Goal: Task Accomplishment & Management: Manage account settings

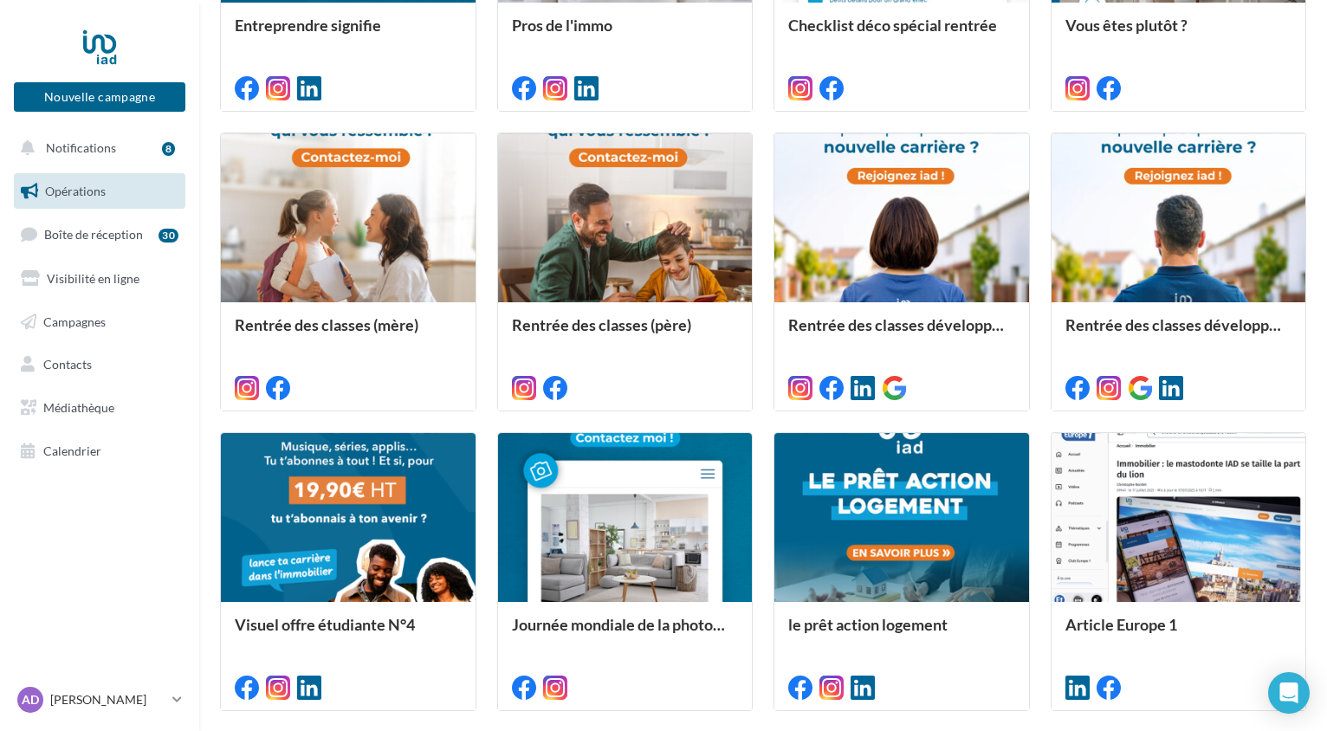
scroll to position [795, 0]
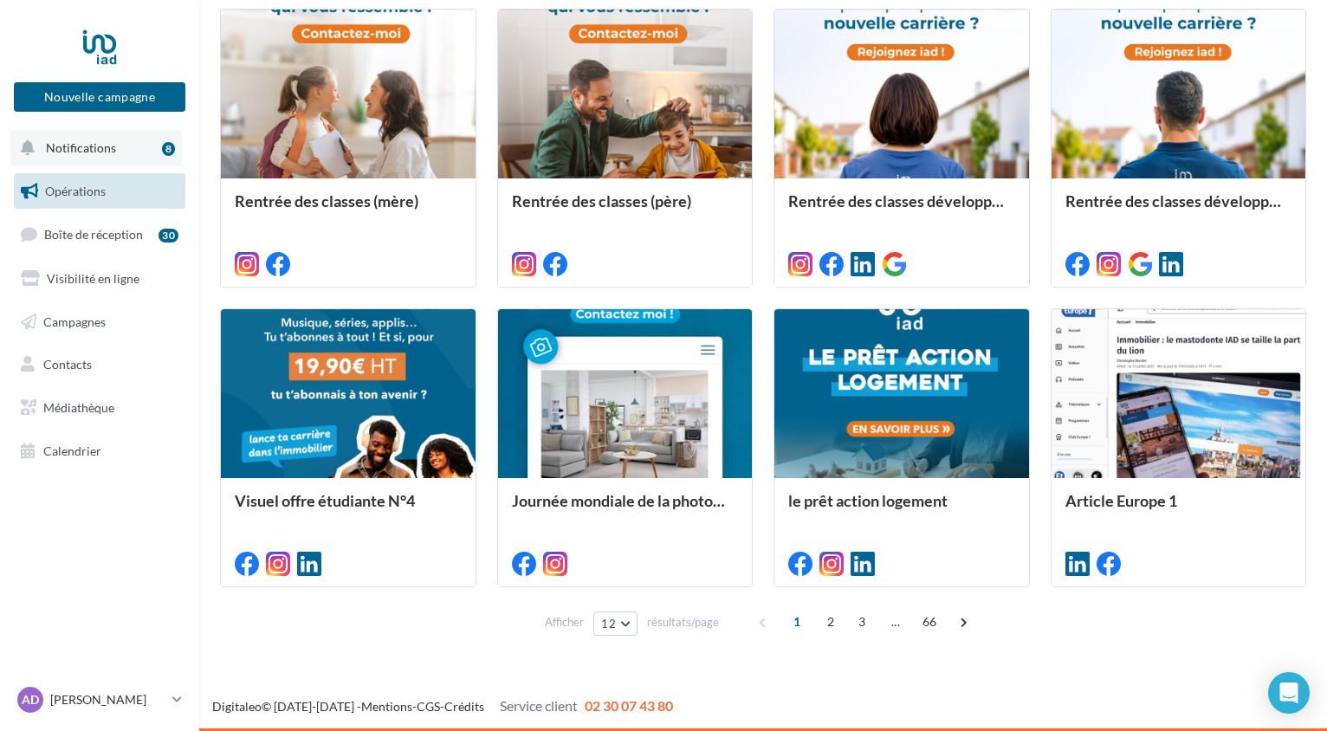
click at [98, 146] on span "Notifications" at bounding box center [81, 147] width 70 height 15
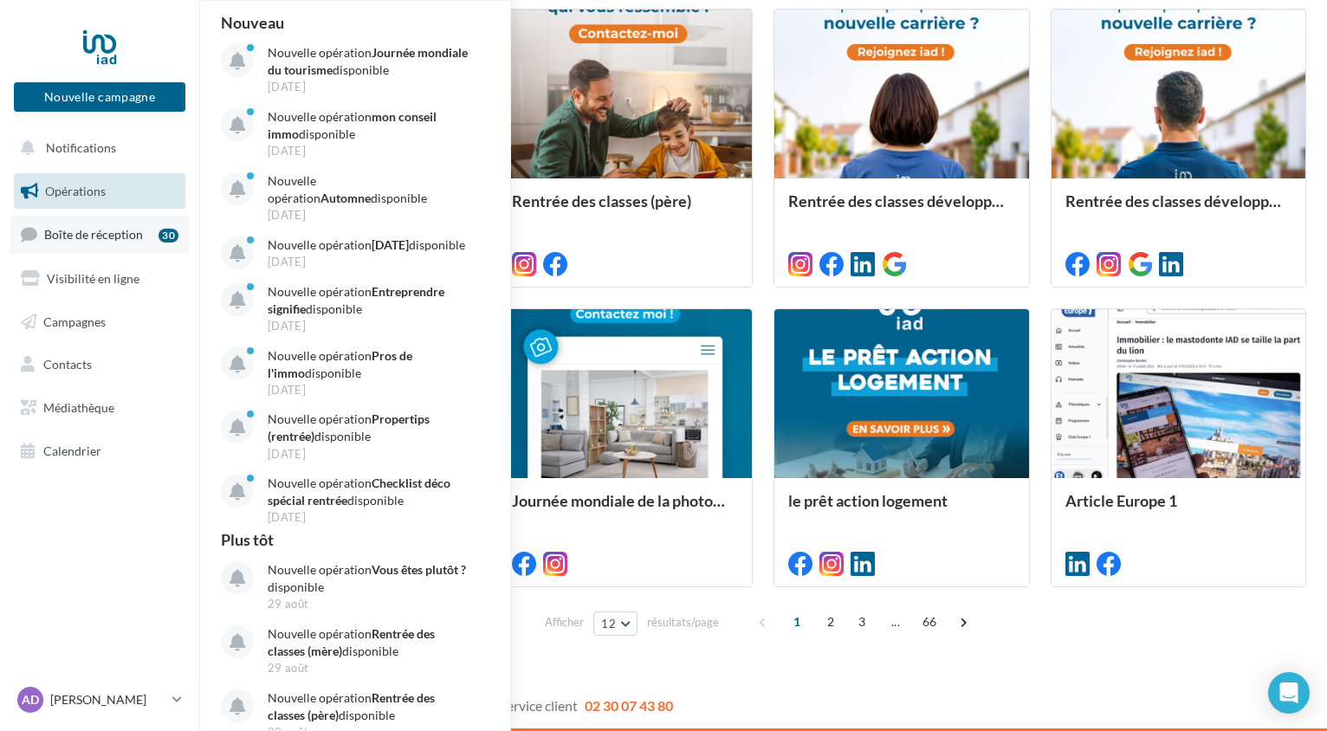
click at [88, 246] on link "Boîte de réception 30" at bounding box center [99, 234] width 178 height 37
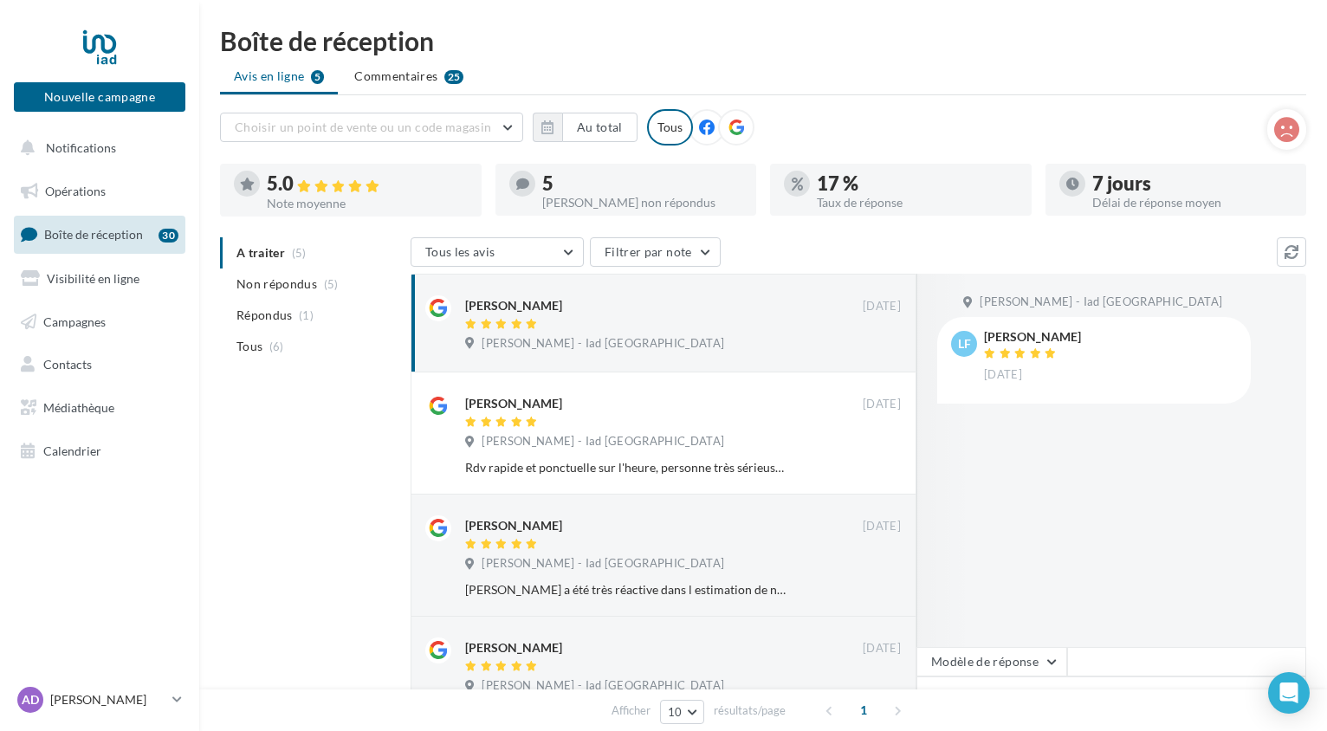
click at [622, 197] on div "Avis non répondus" at bounding box center [642, 203] width 201 height 12
click at [315, 290] on li "Non répondus (5)" at bounding box center [312, 284] width 184 height 31
click at [277, 312] on span "Répondus" at bounding box center [265, 315] width 56 height 17
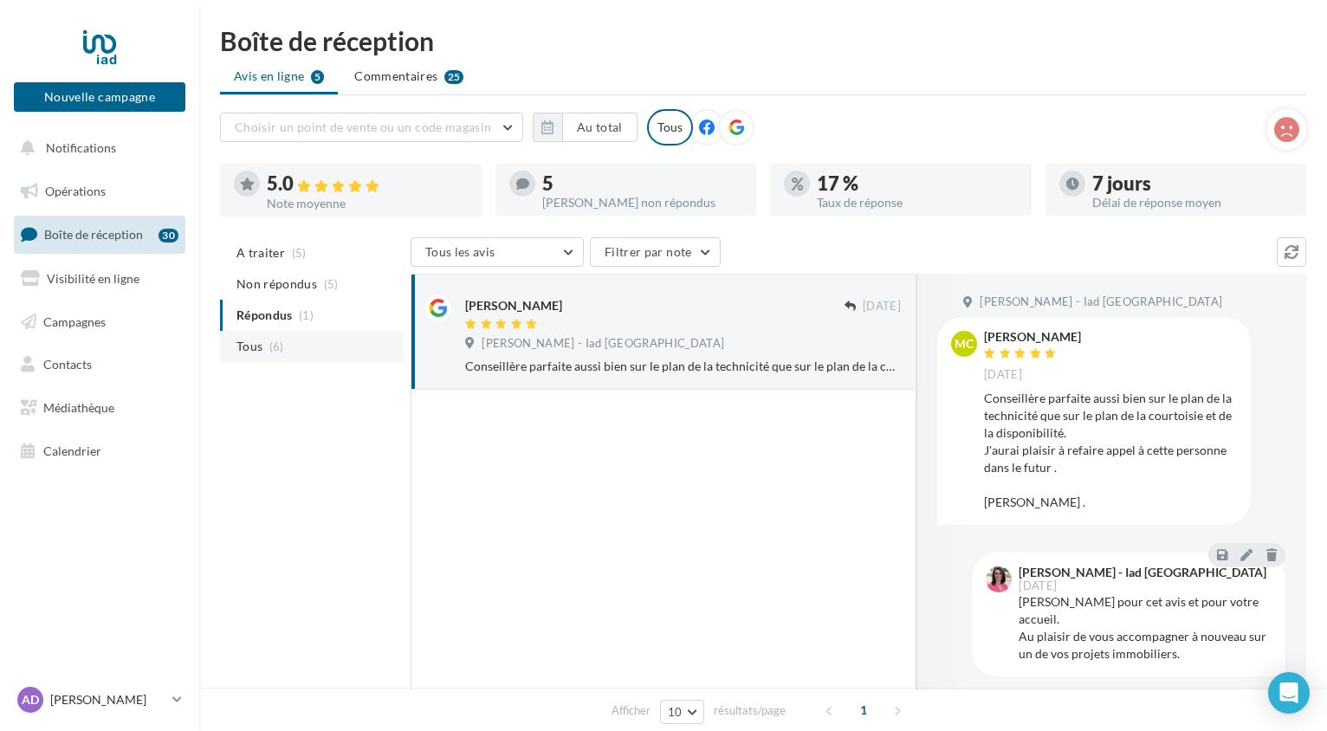
click at [269, 341] on span "(6)" at bounding box center [276, 347] width 15 height 14
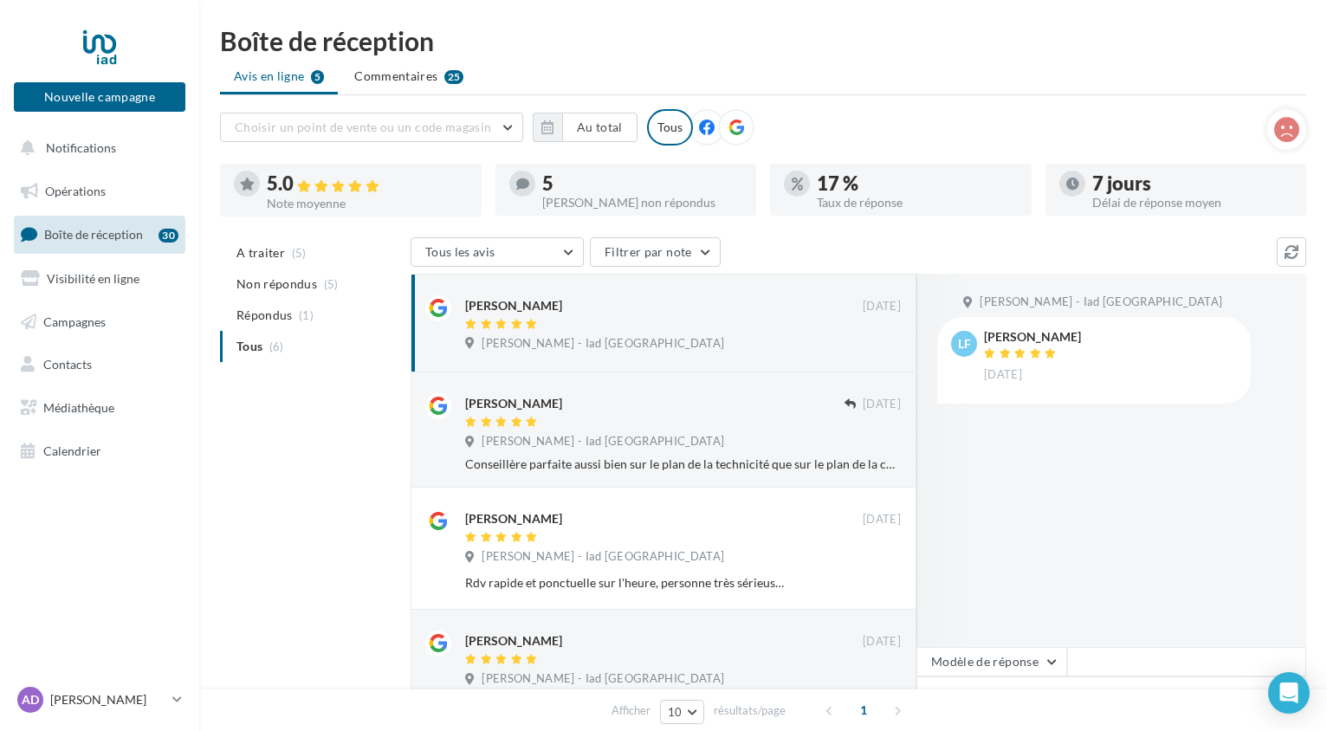
click at [1189, 205] on div at bounding box center [1177, 209] width 262 height 14
click at [115, 282] on span "Visibilité en ligne" at bounding box center [93, 278] width 93 height 15
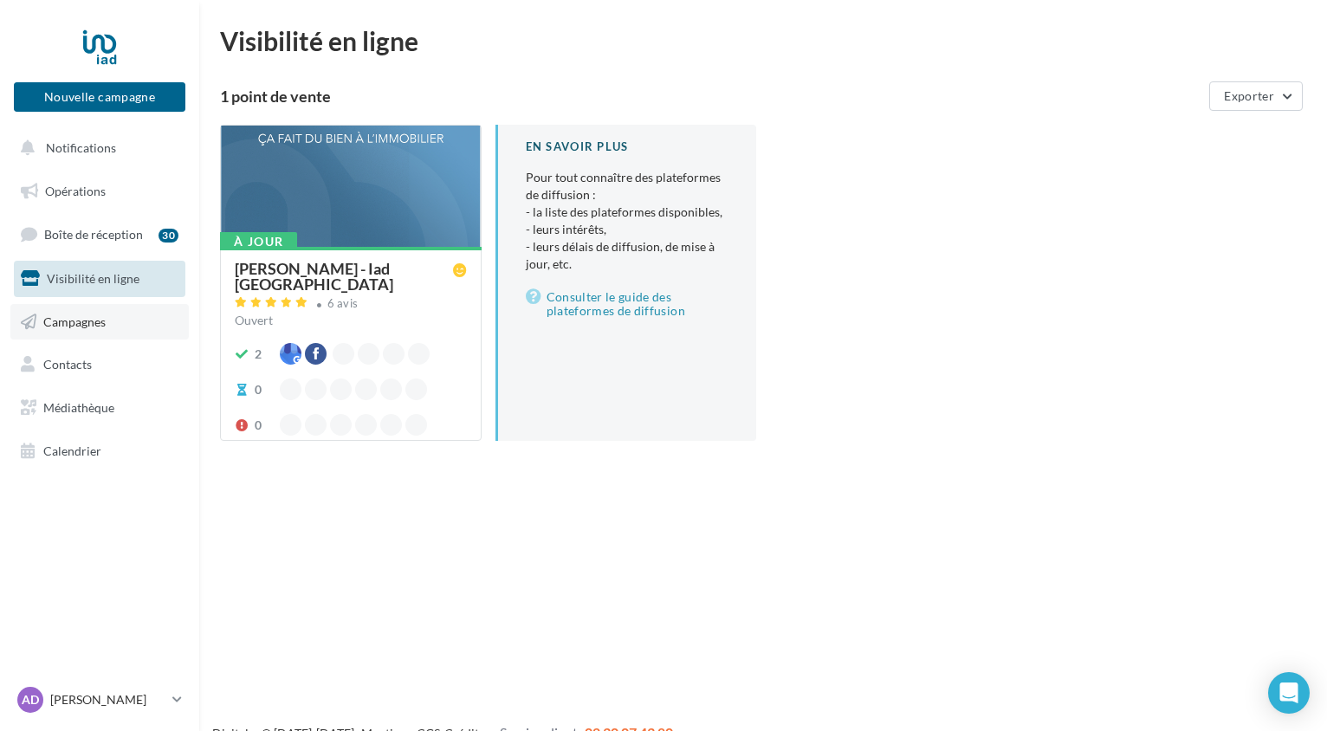
click at [85, 337] on link "Campagnes" at bounding box center [99, 322] width 178 height 36
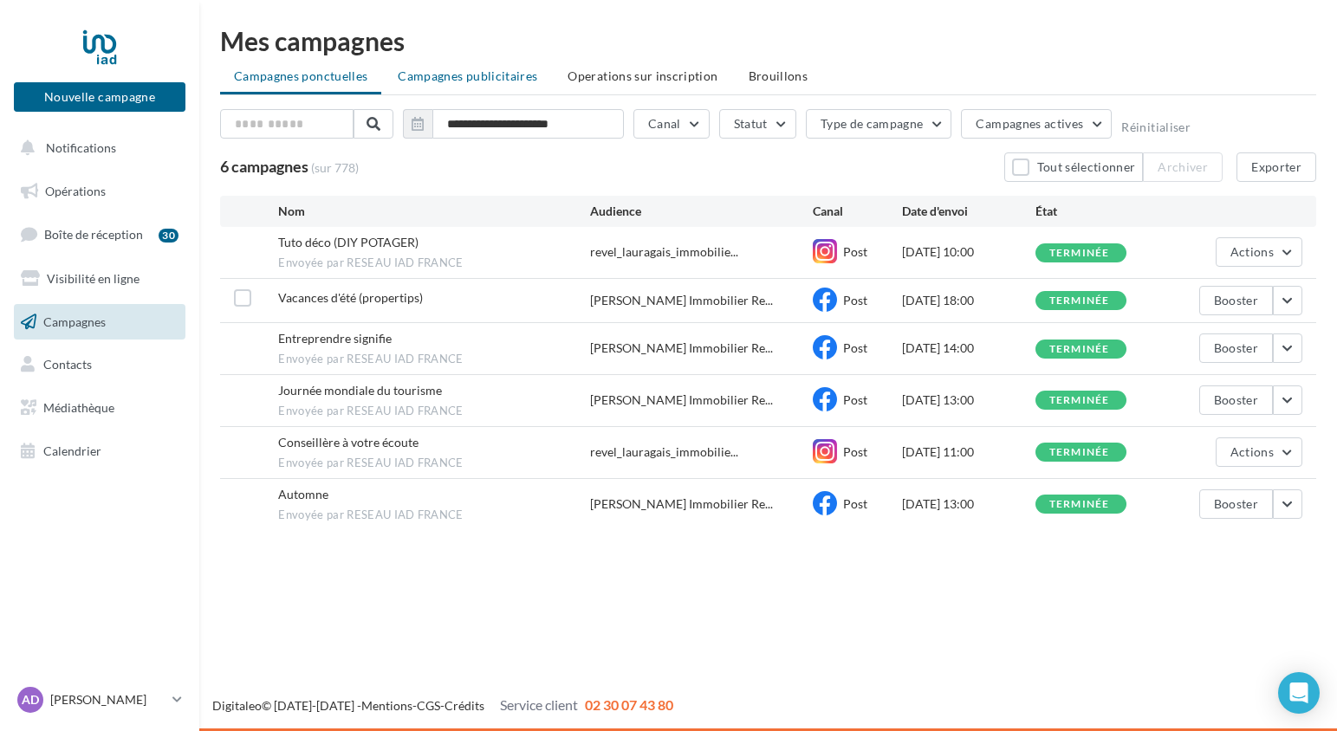
click at [455, 70] on span "Campagnes publicitaires" at bounding box center [468, 75] width 140 height 15
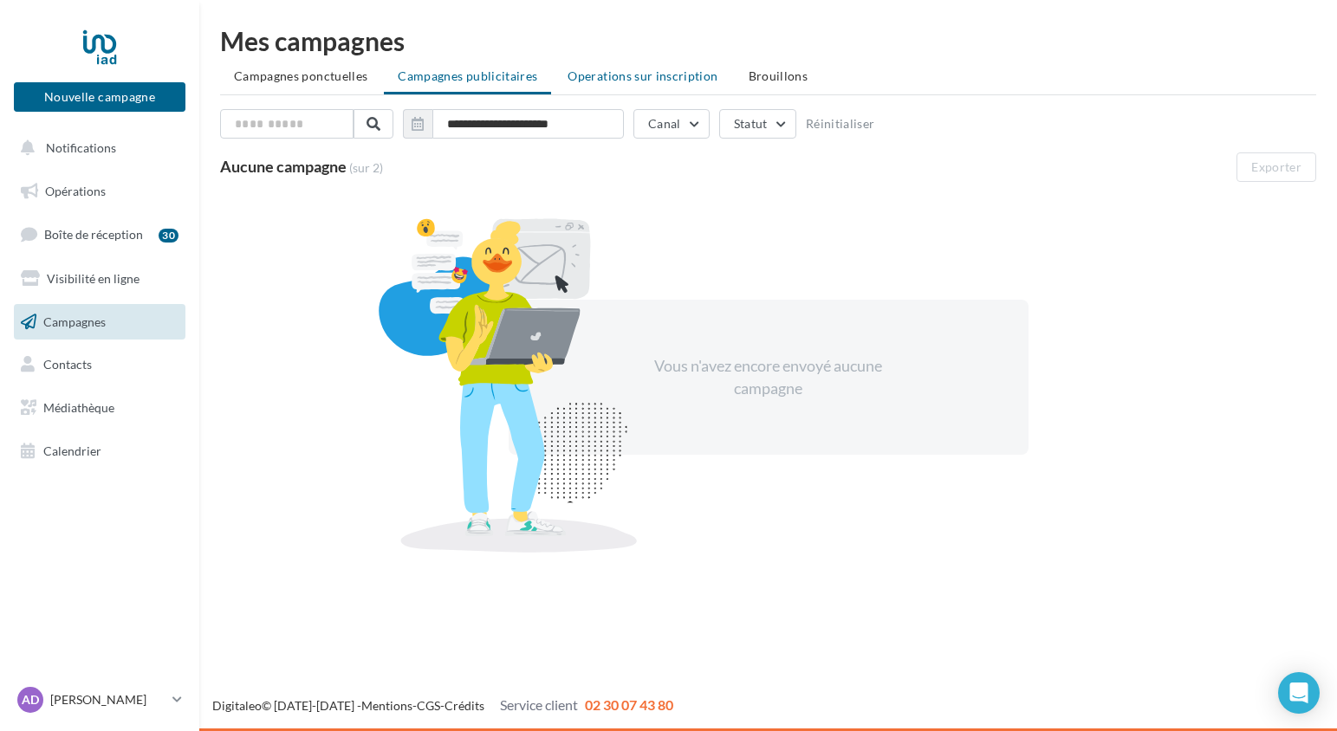
click at [605, 70] on span "Operations sur inscription" at bounding box center [643, 75] width 150 height 15
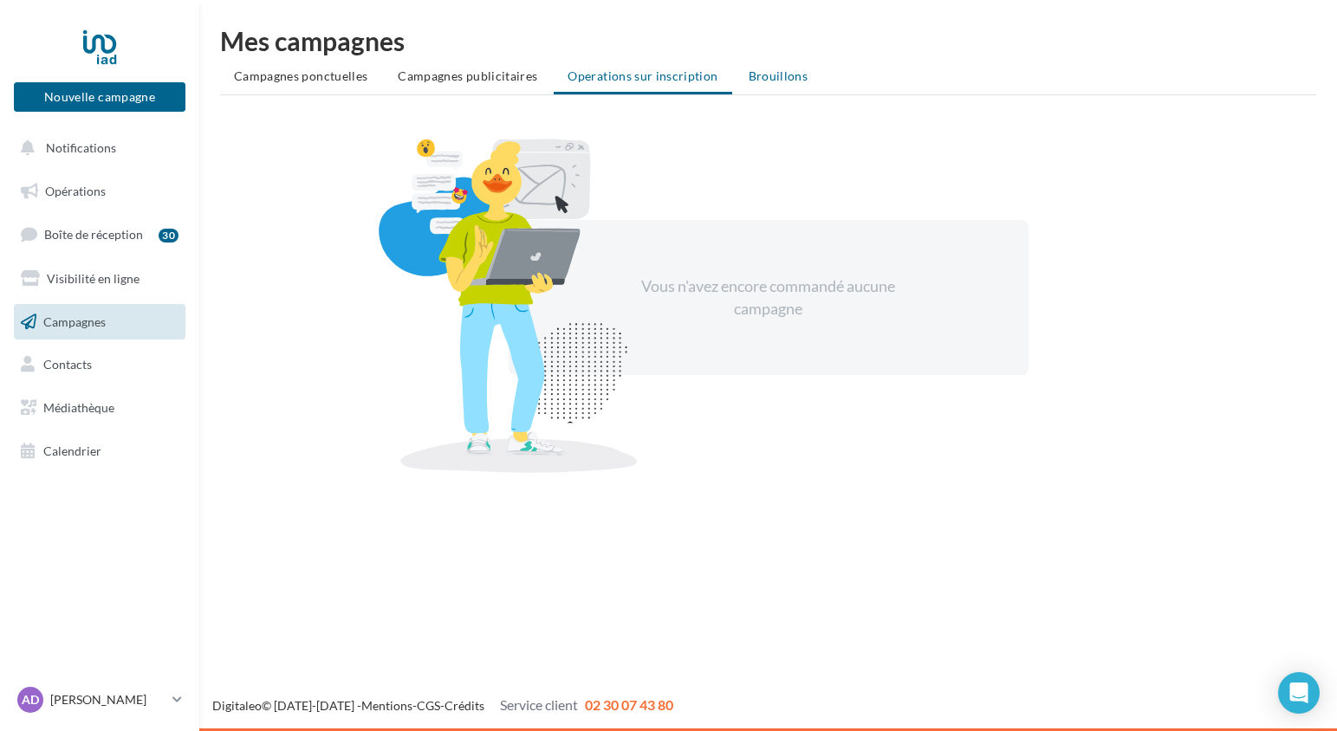
click at [766, 71] on span "Brouillons" at bounding box center [779, 75] width 60 height 15
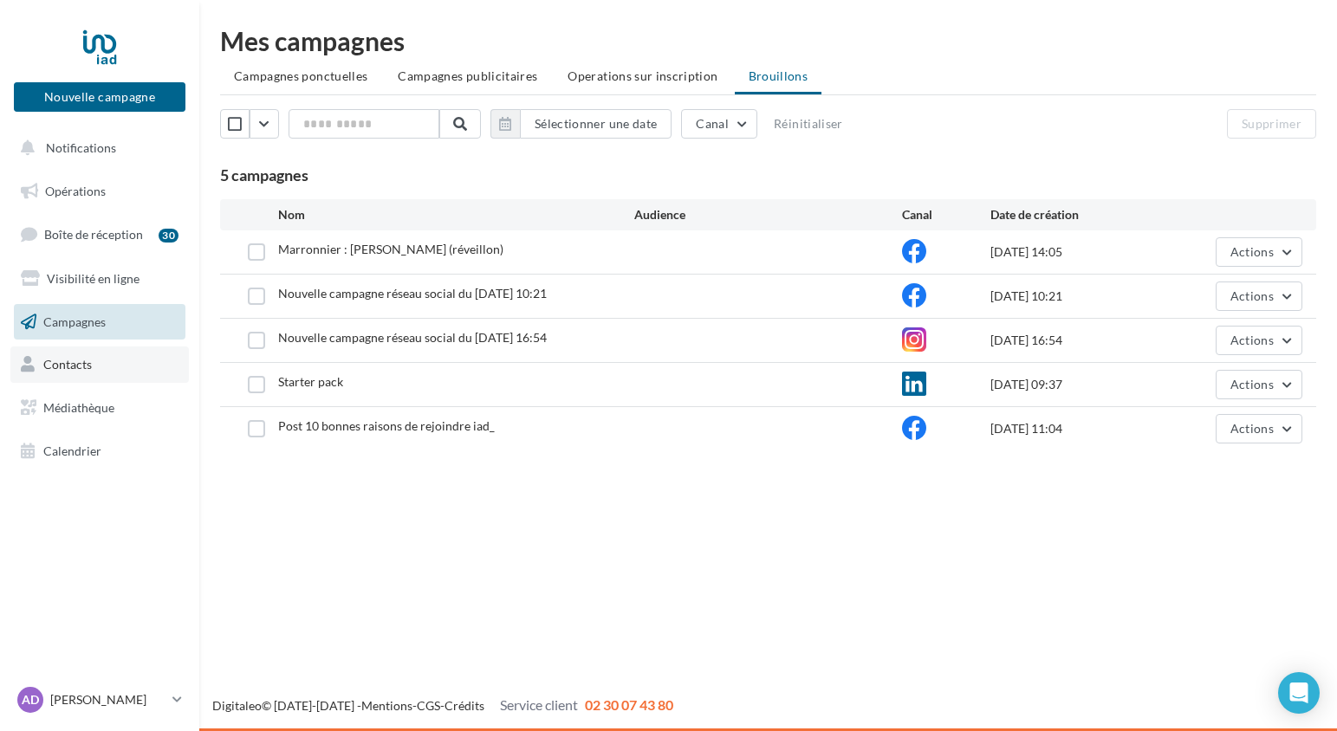
click at [84, 369] on span "Contacts" at bounding box center [67, 364] width 49 height 15
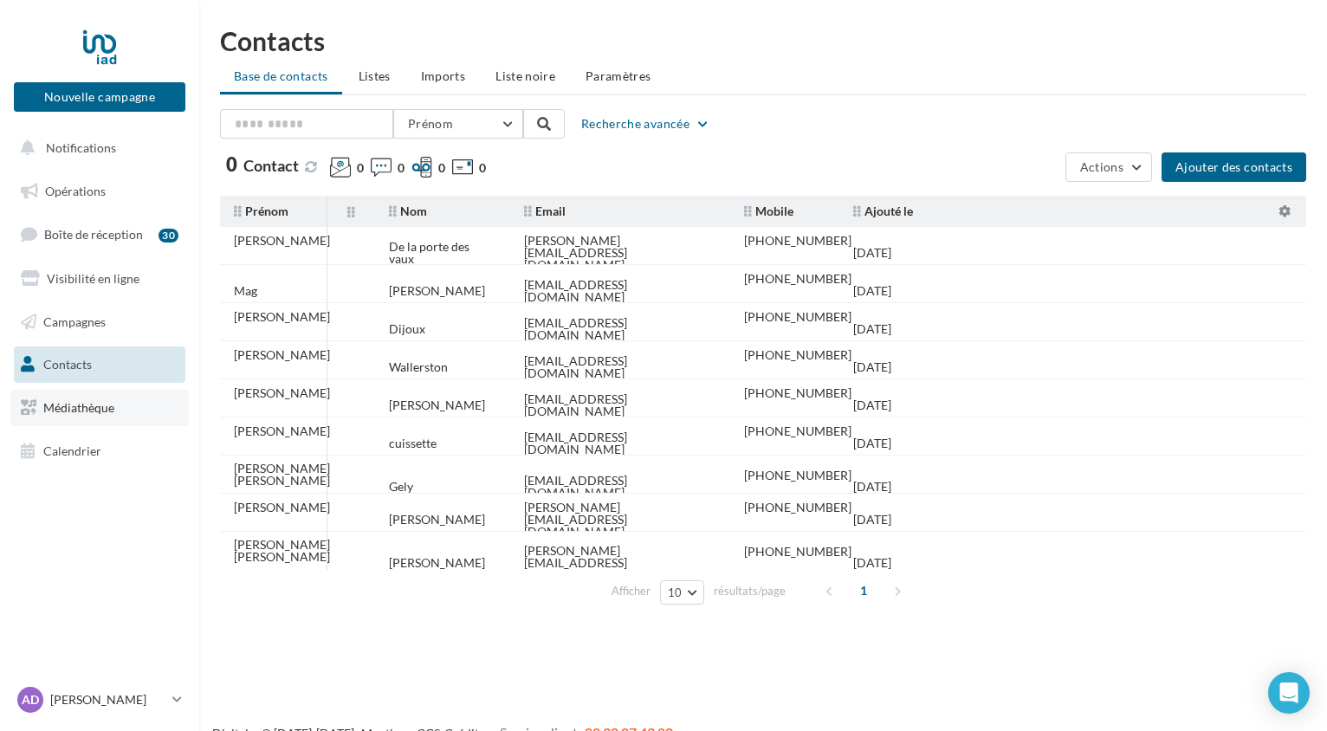
click at [84, 412] on span "Médiathèque" at bounding box center [78, 407] width 71 height 15
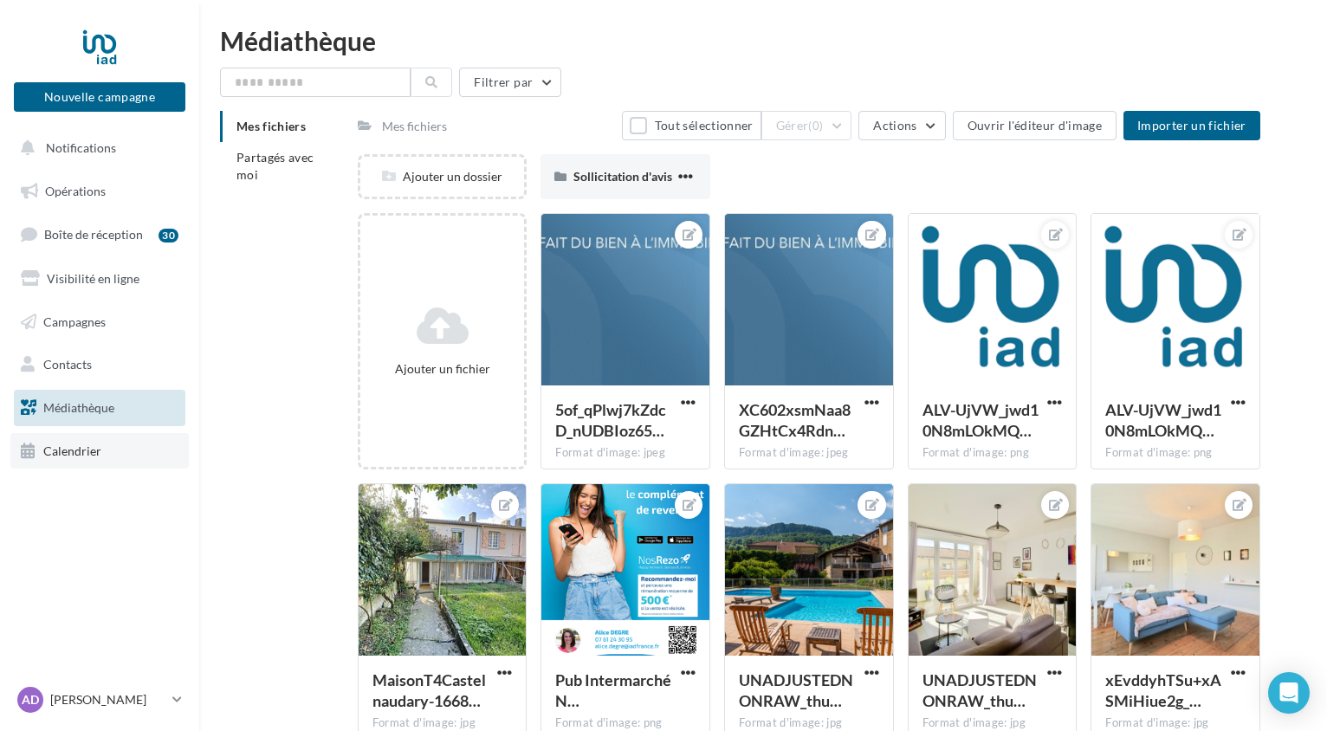
click at [68, 446] on span "Calendrier" at bounding box center [72, 451] width 58 height 15
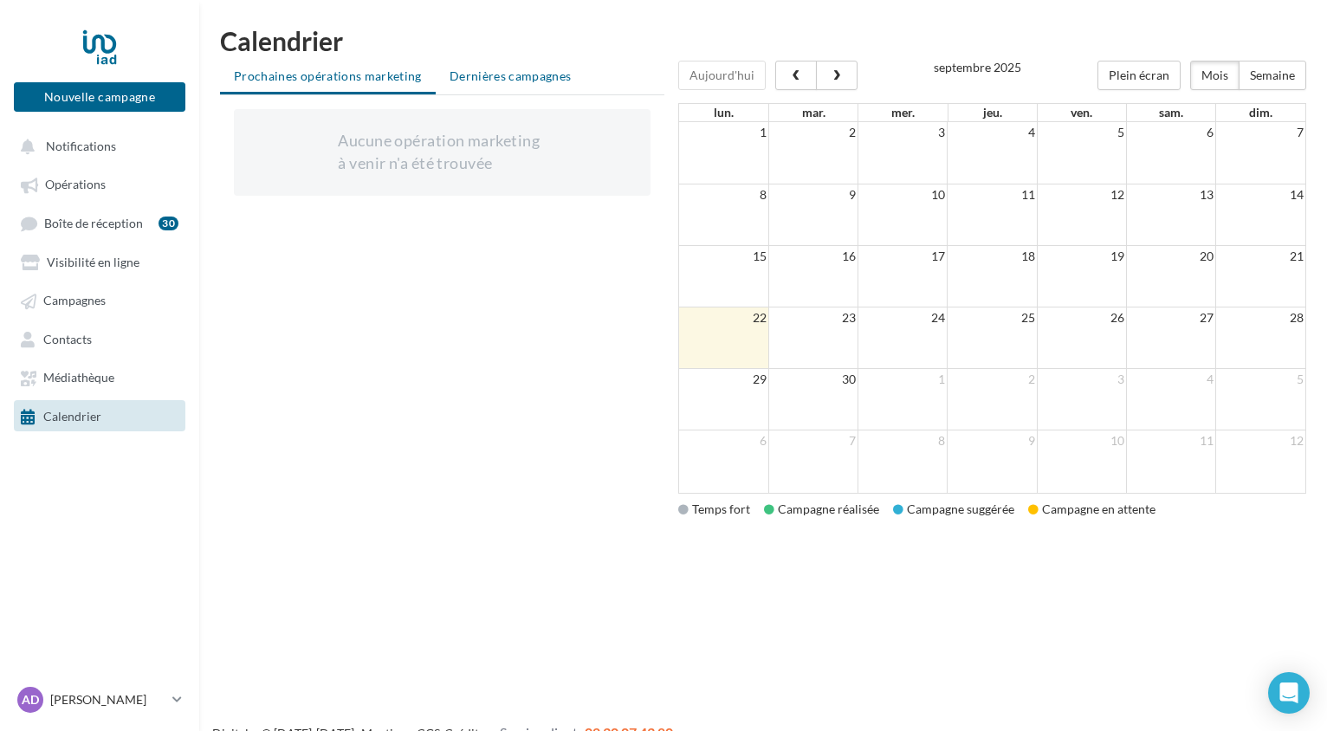
click at [512, 83] on li "Dernières campagnes" at bounding box center [511, 76] width 150 height 31
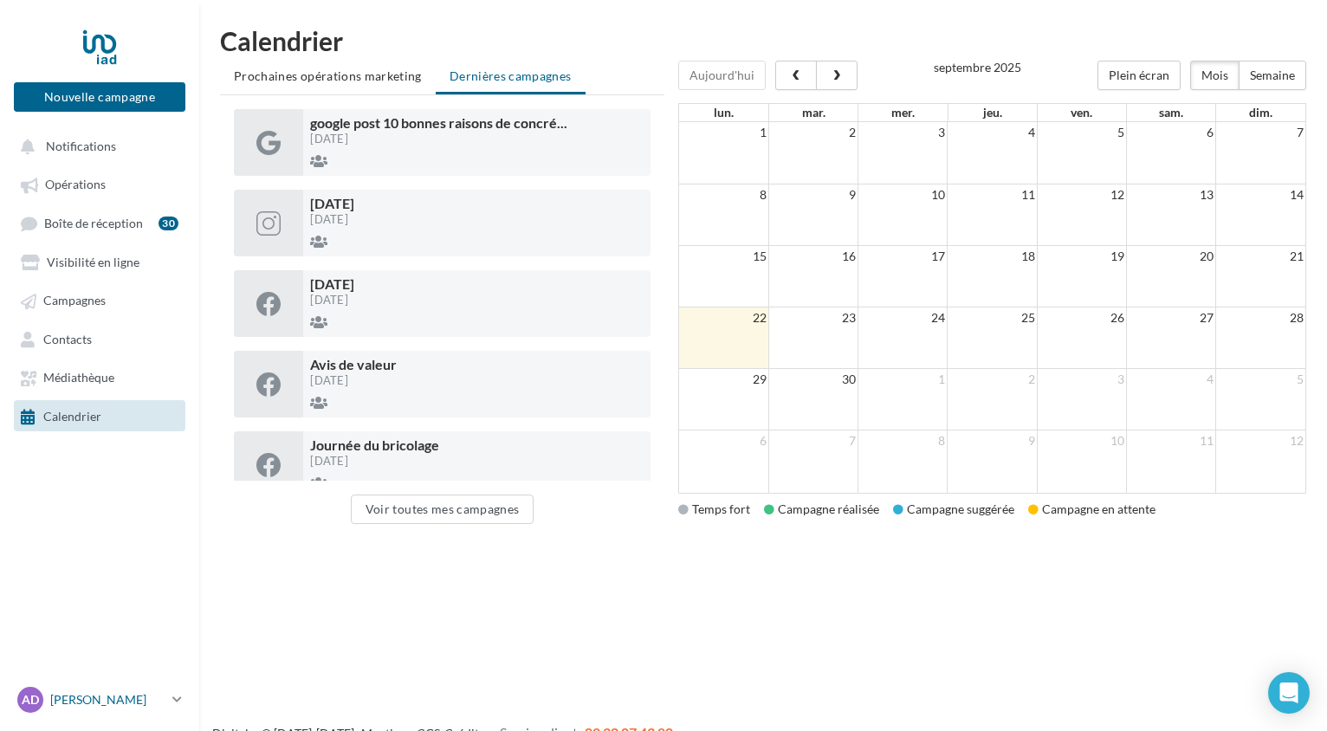
click at [121, 693] on p "[PERSON_NAME]" at bounding box center [107, 699] width 115 height 17
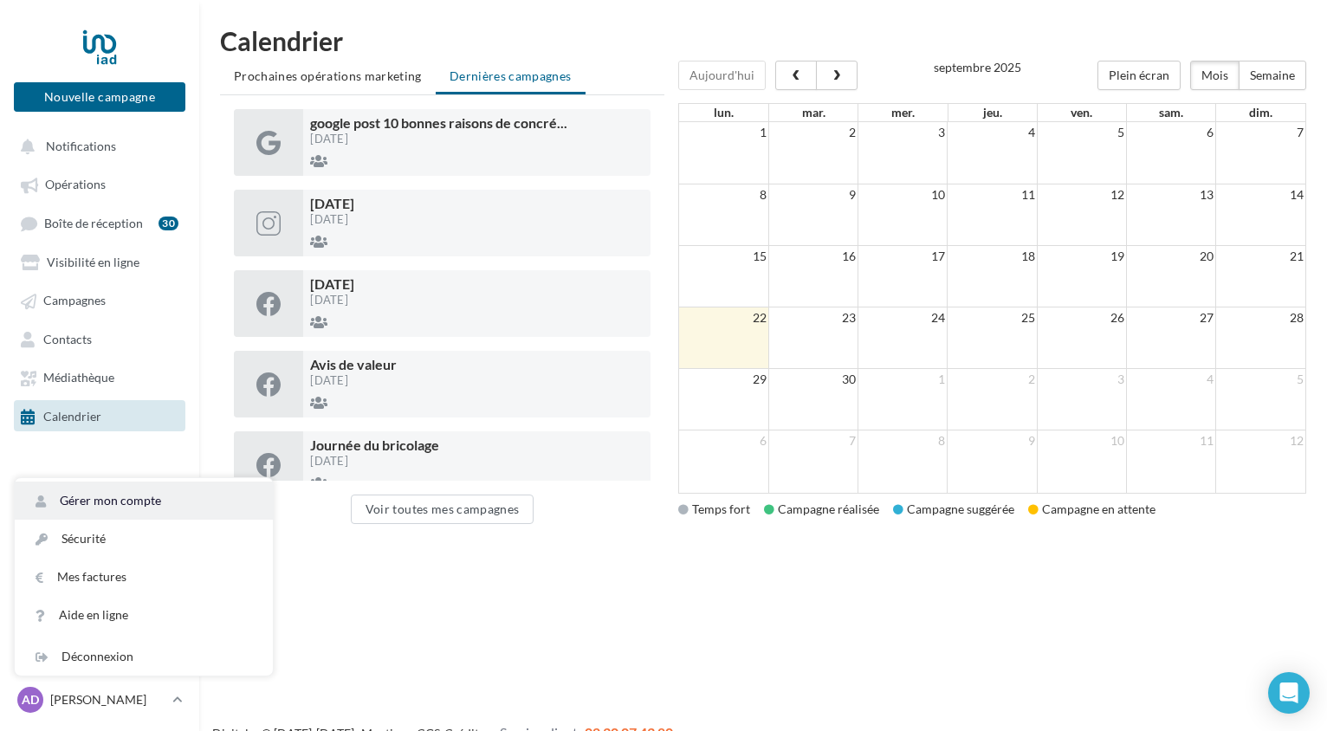
click at [166, 492] on link "Gérer mon compte" at bounding box center [144, 501] width 258 height 38
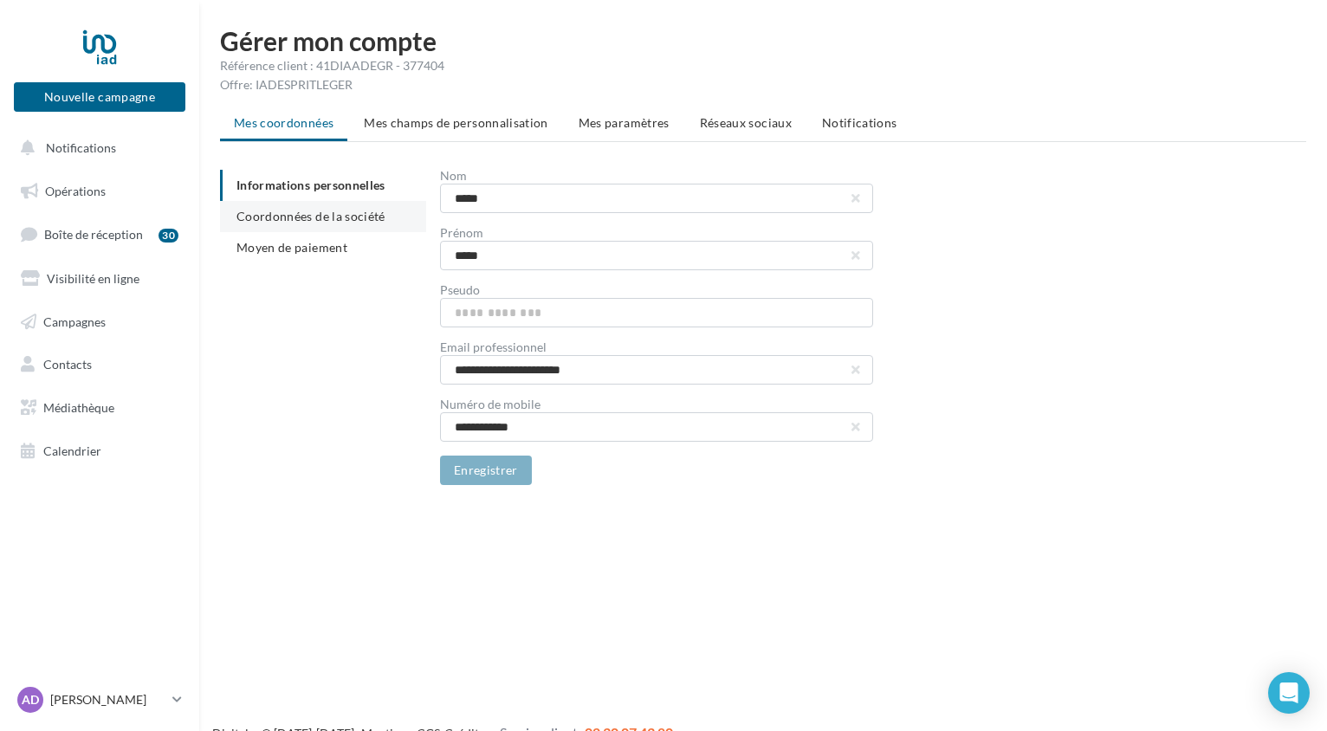
click at [371, 223] on span "Coordonnées de la société" at bounding box center [311, 216] width 149 height 15
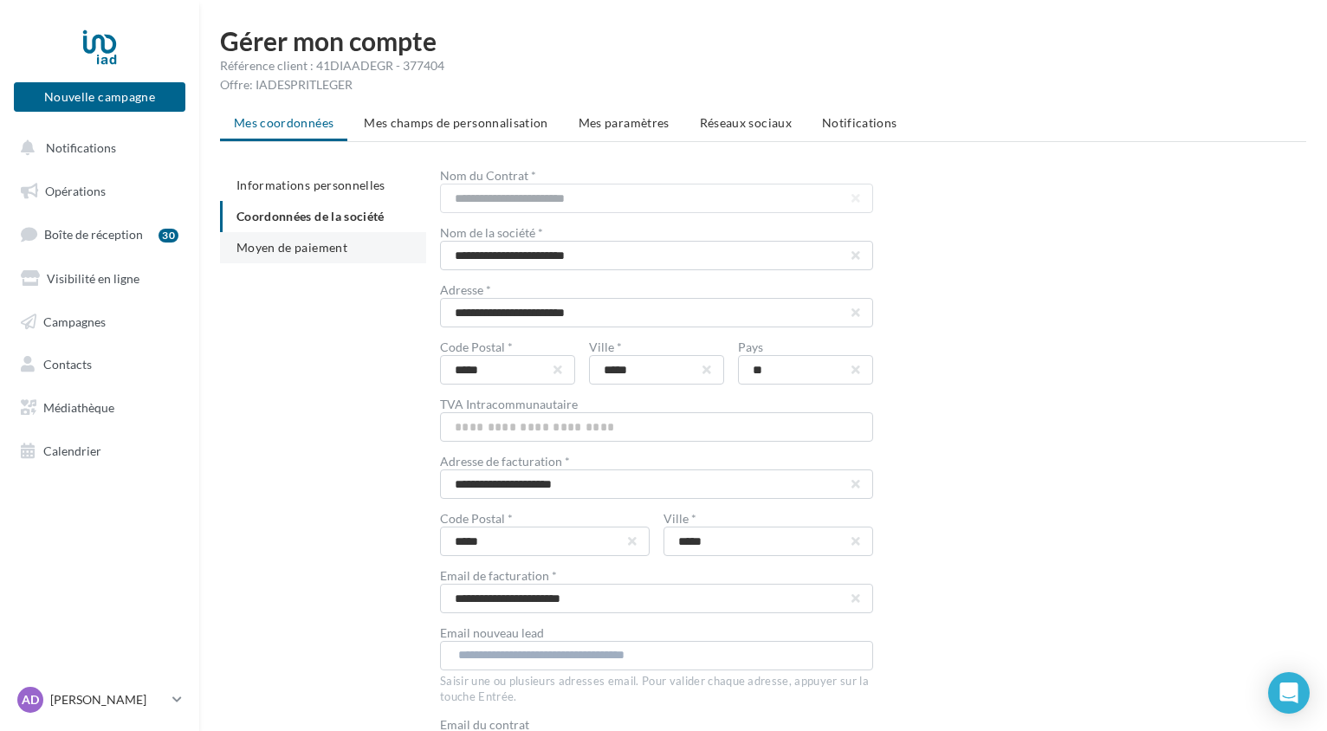
click at [348, 247] on li "Moyen de paiement" at bounding box center [323, 247] width 206 height 31
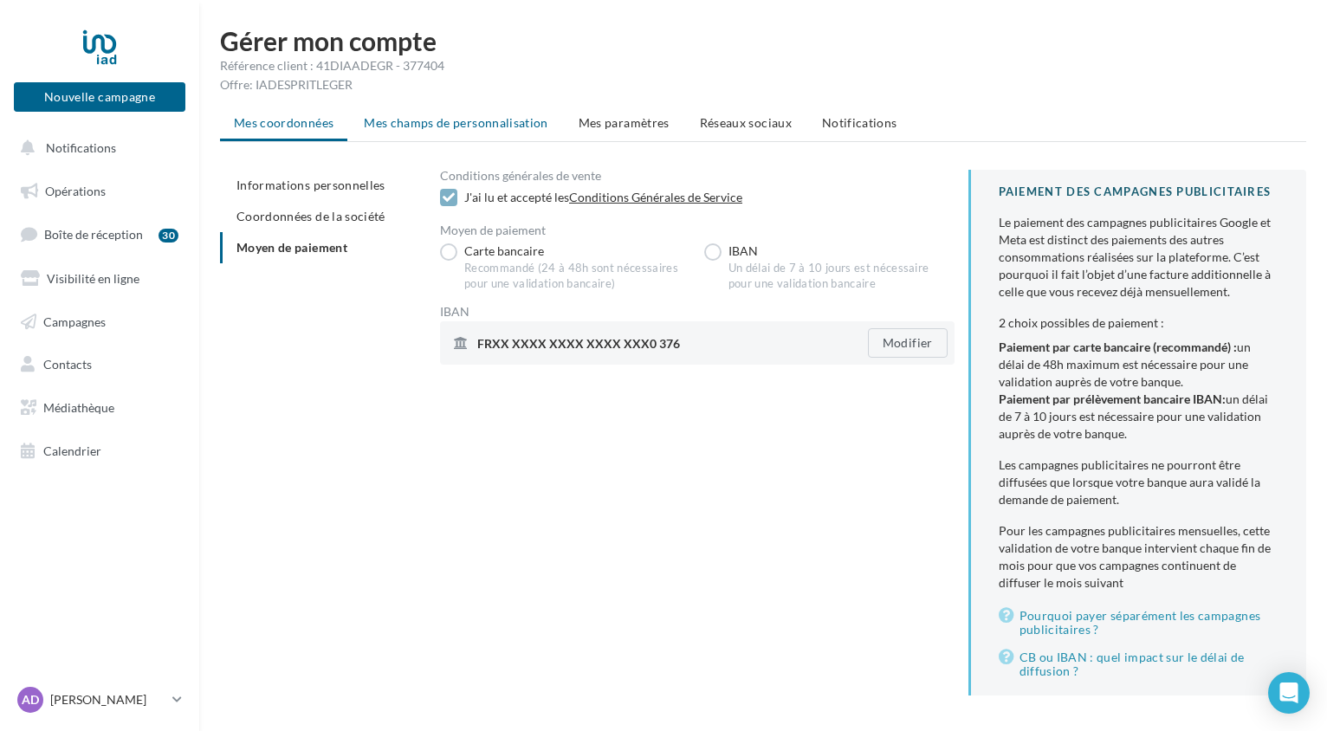
click at [387, 126] on span "Mes champs de personnalisation" at bounding box center [456, 122] width 185 height 15
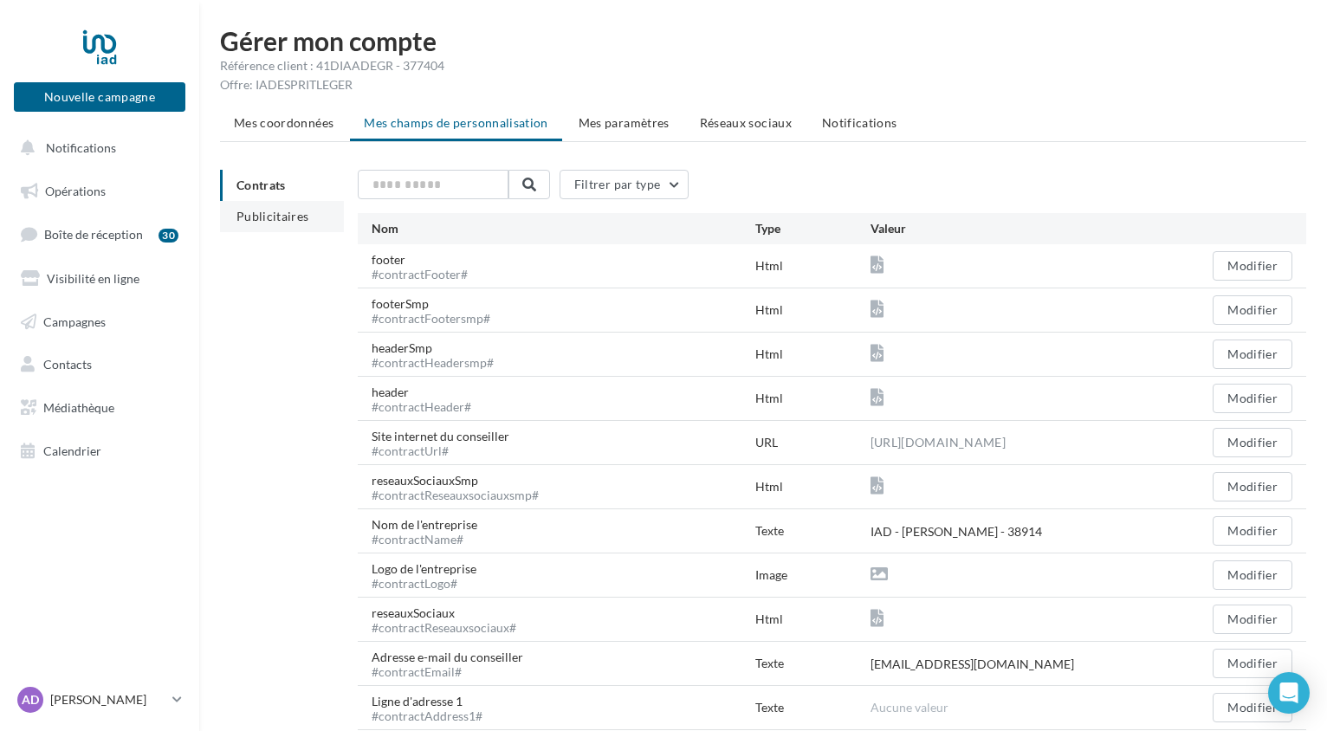
click at [277, 214] on span "Publicitaires" at bounding box center [273, 216] width 73 height 15
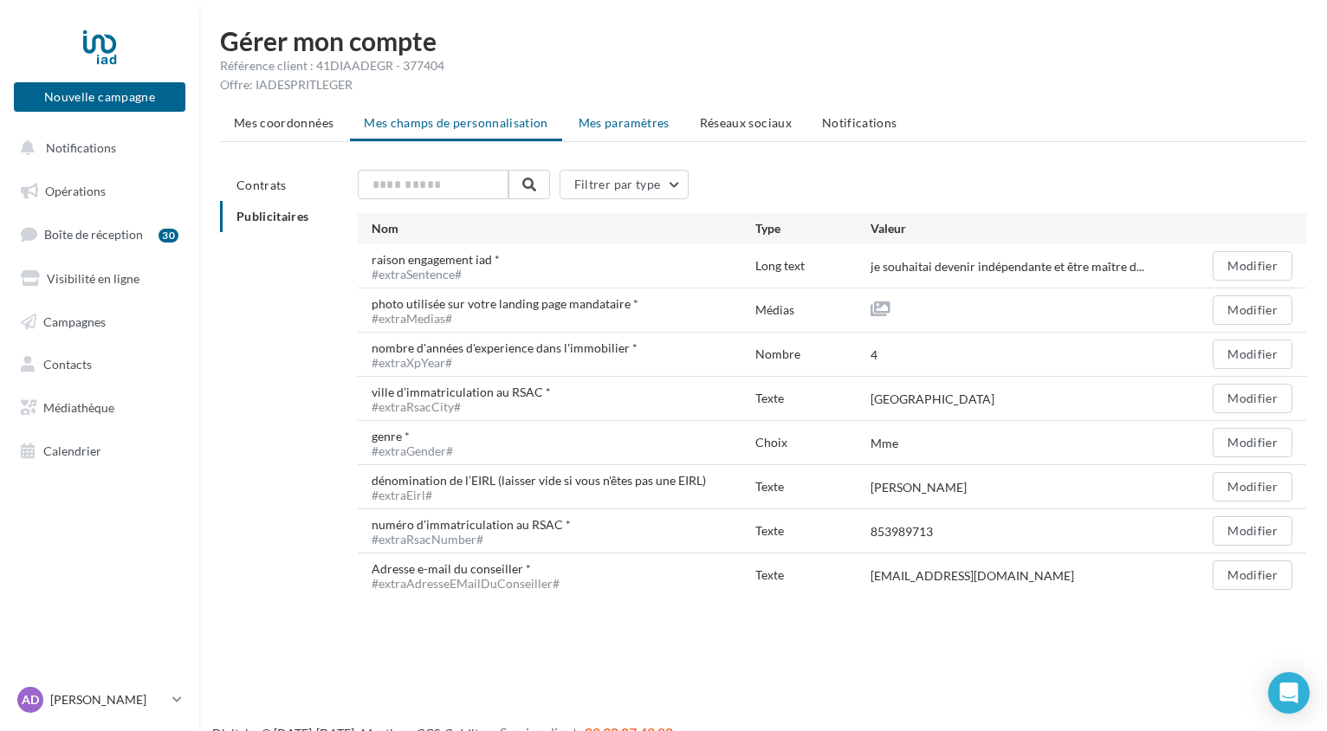
click at [677, 127] on li "Mes paramètres" at bounding box center [624, 122] width 119 height 31
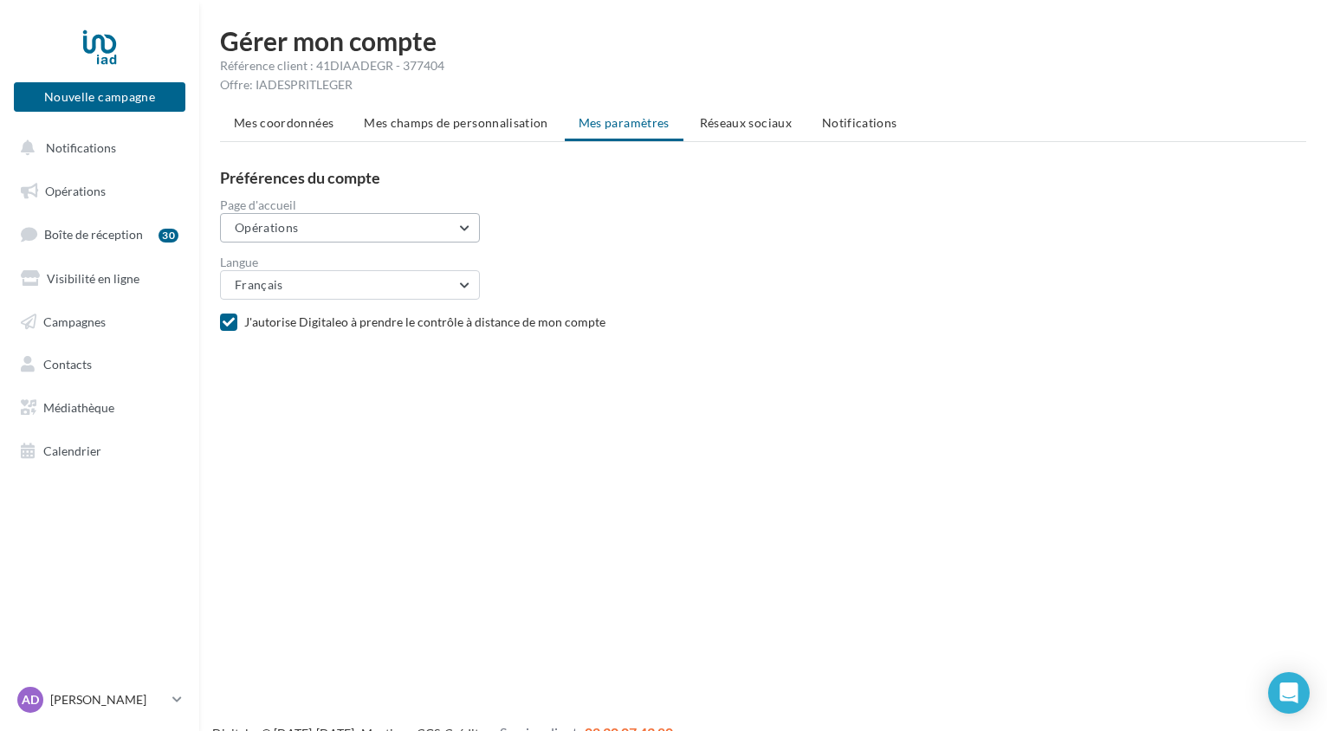
click at [351, 231] on button "Opérations" at bounding box center [350, 227] width 260 height 29
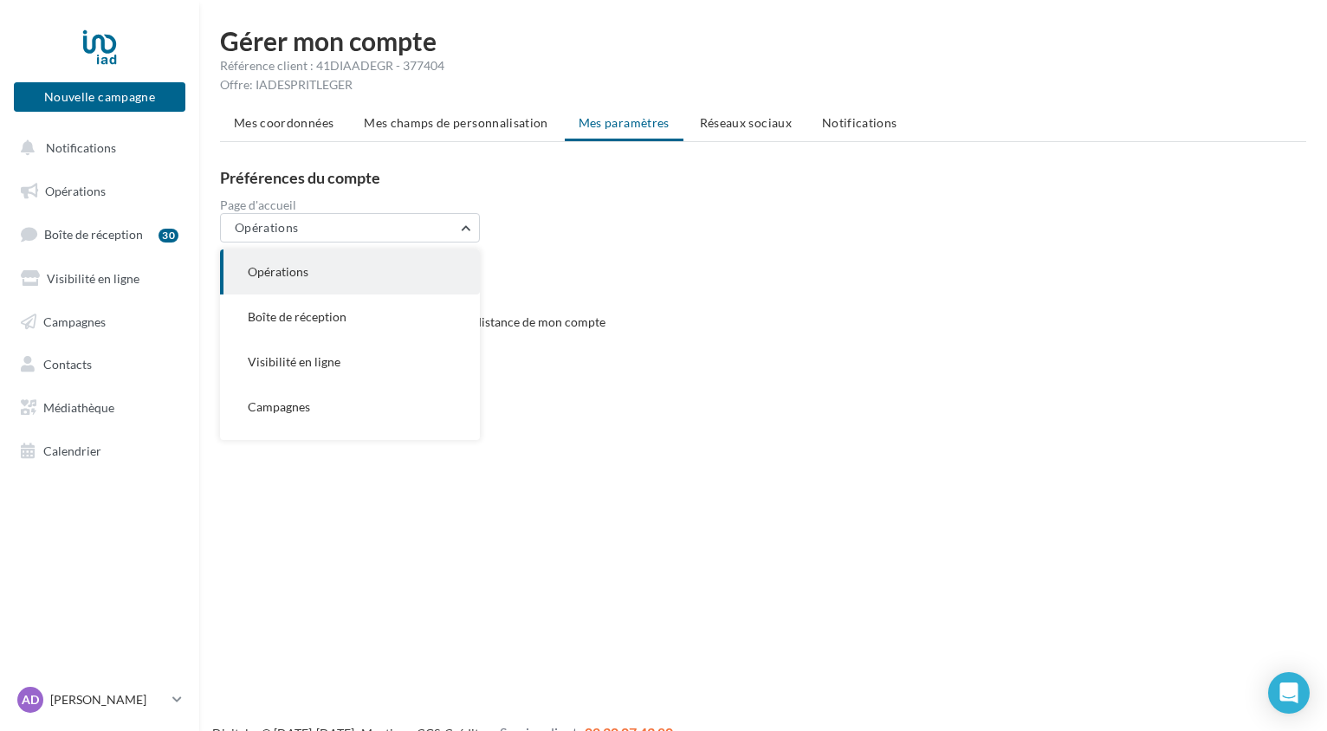
click at [607, 213] on div "Page d'accueil Opérations Opérations Boîte de réception Visibilité en ligne Cam…" at bounding box center [770, 220] width 1100 height 43
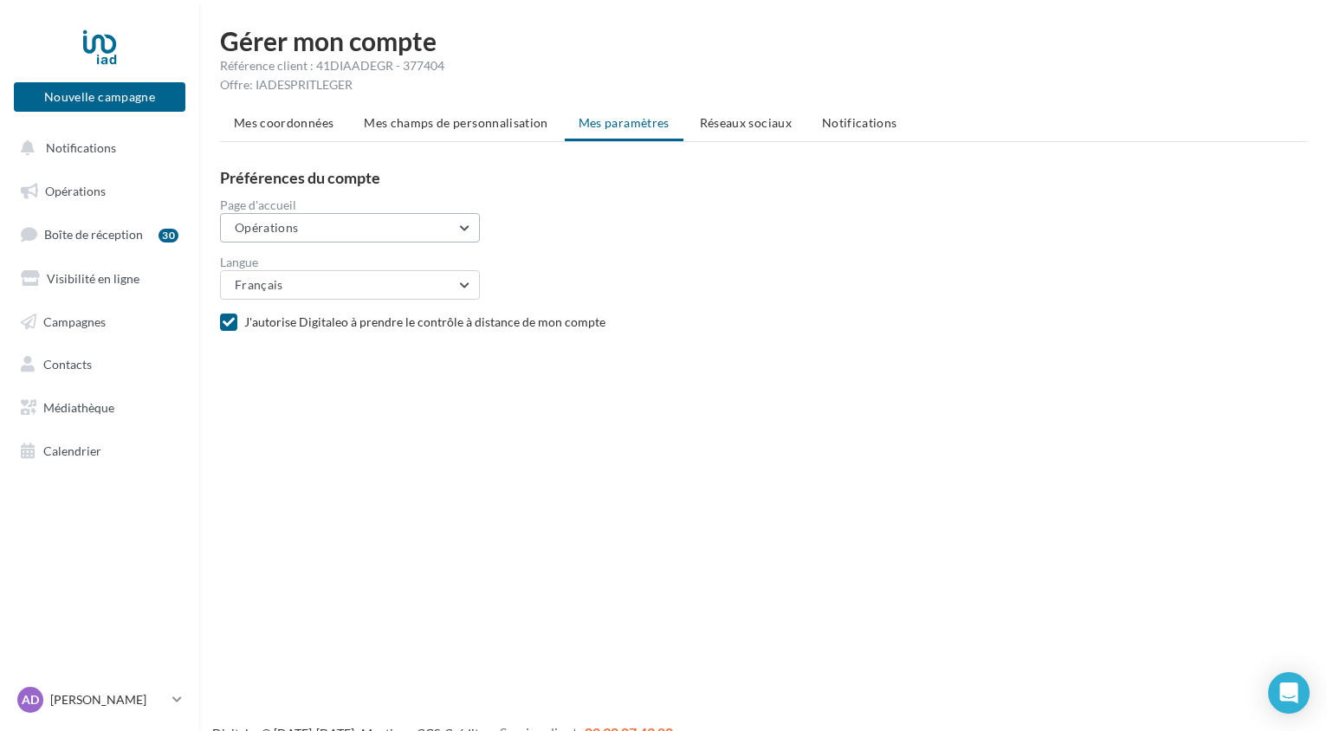
click at [434, 230] on button "Opérations" at bounding box center [350, 227] width 260 height 29
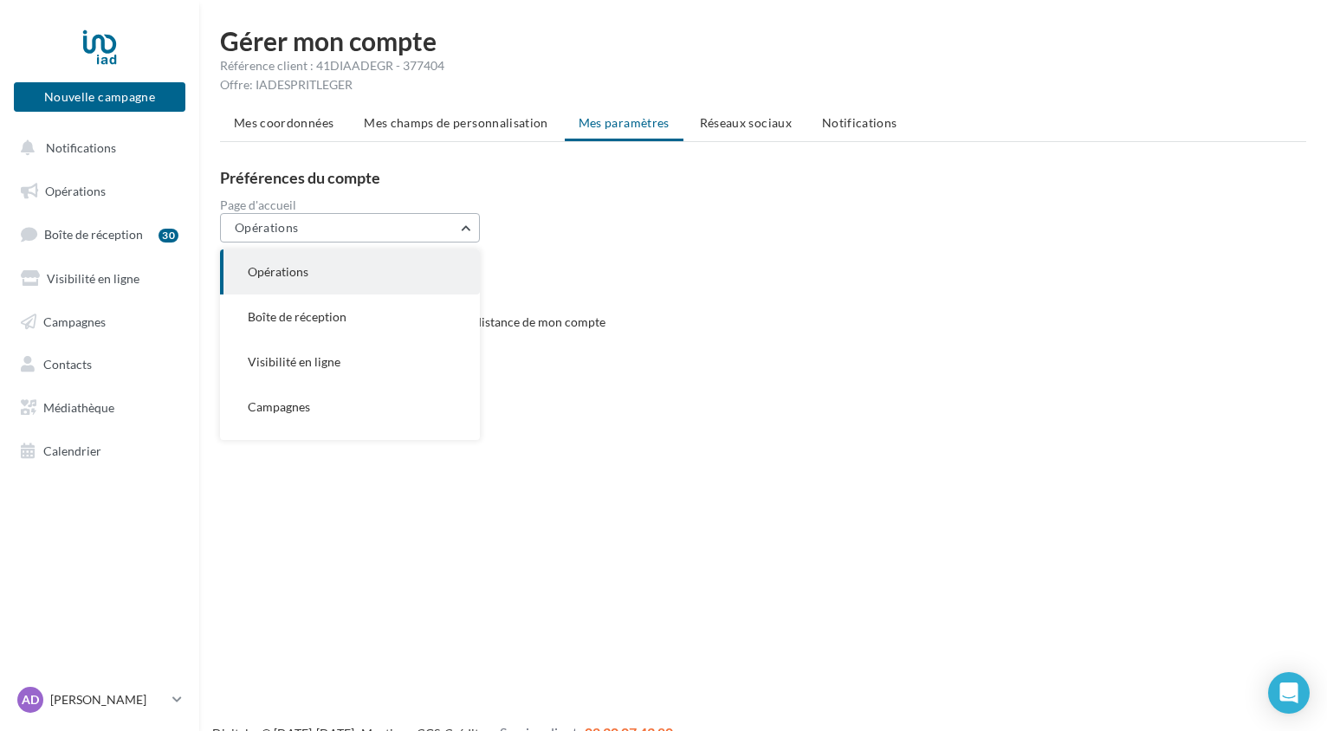
click at [434, 230] on button "Opérations" at bounding box center [350, 227] width 260 height 29
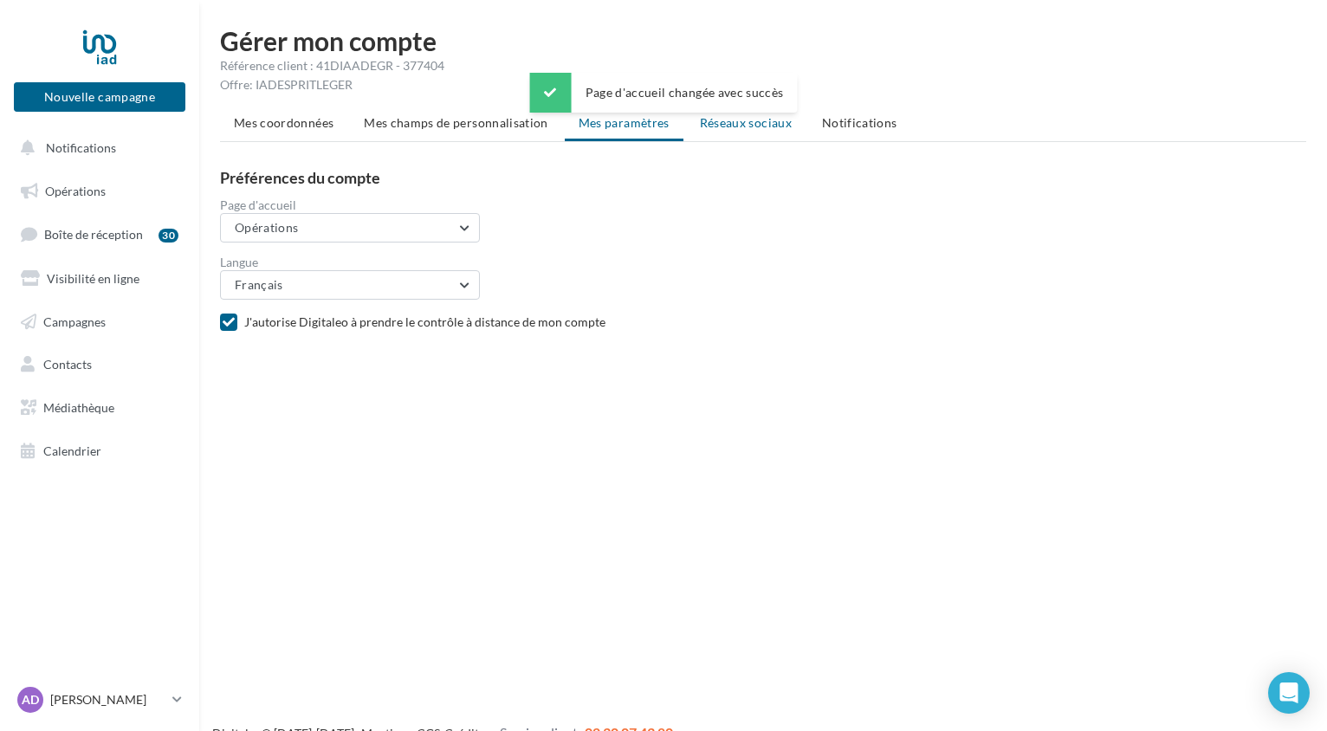
click at [743, 129] on span "Réseaux sociaux" at bounding box center [746, 122] width 92 height 15
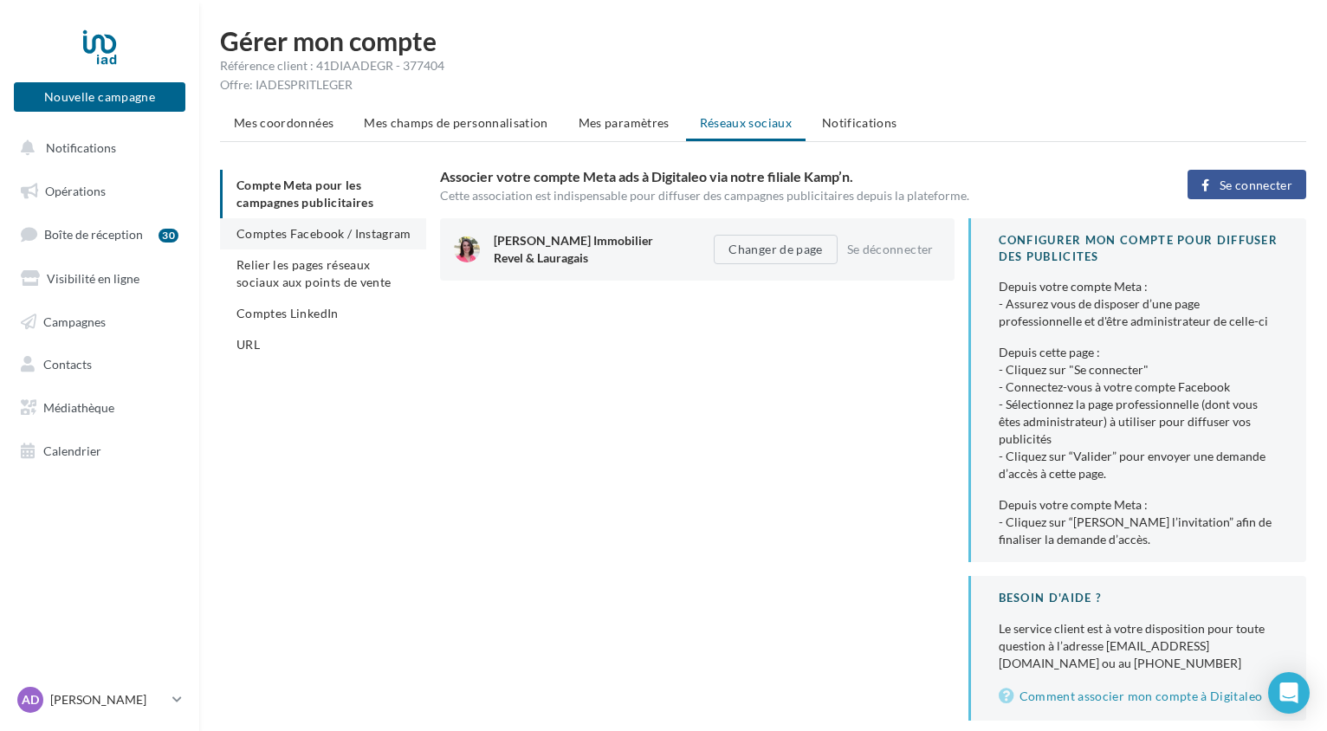
click at [346, 230] on span "Comptes Facebook / Instagram" at bounding box center [324, 233] width 175 height 15
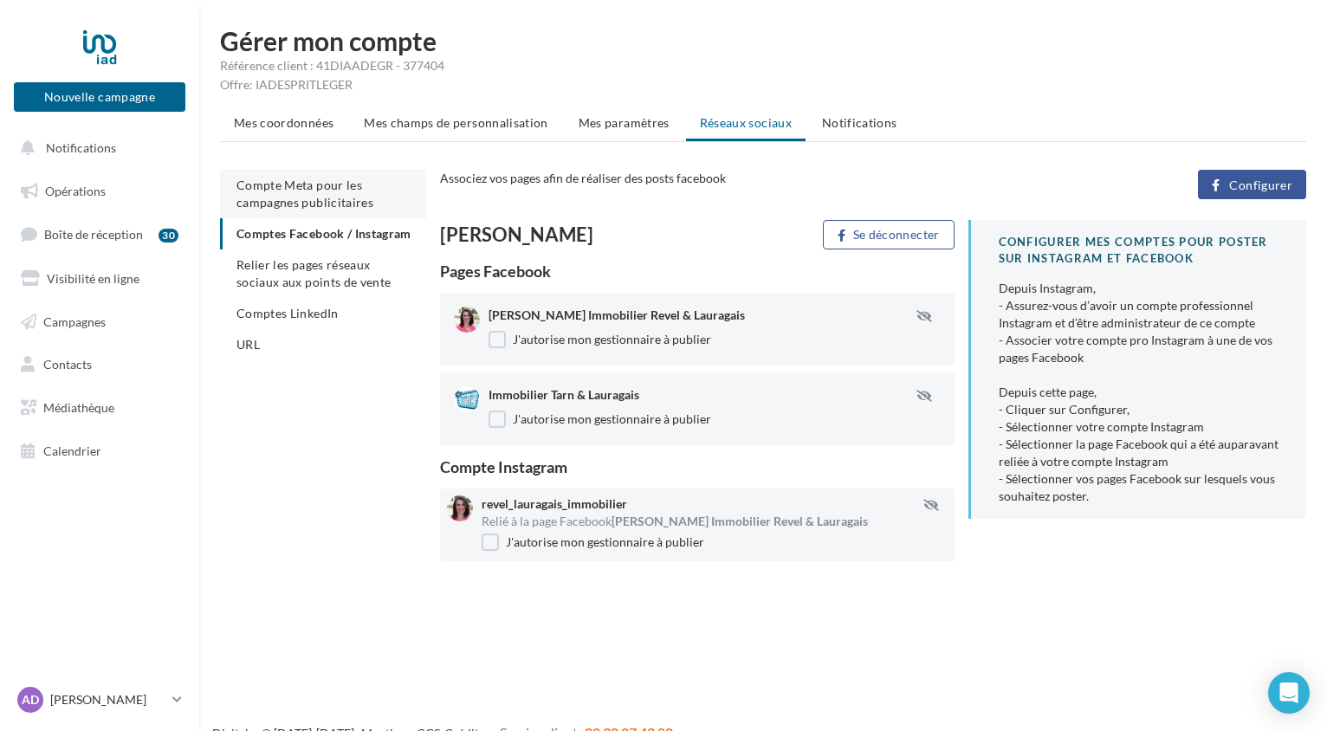
click at [343, 216] on li "Compte Meta pour les campagnes publicitaires" at bounding box center [323, 194] width 206 height 49
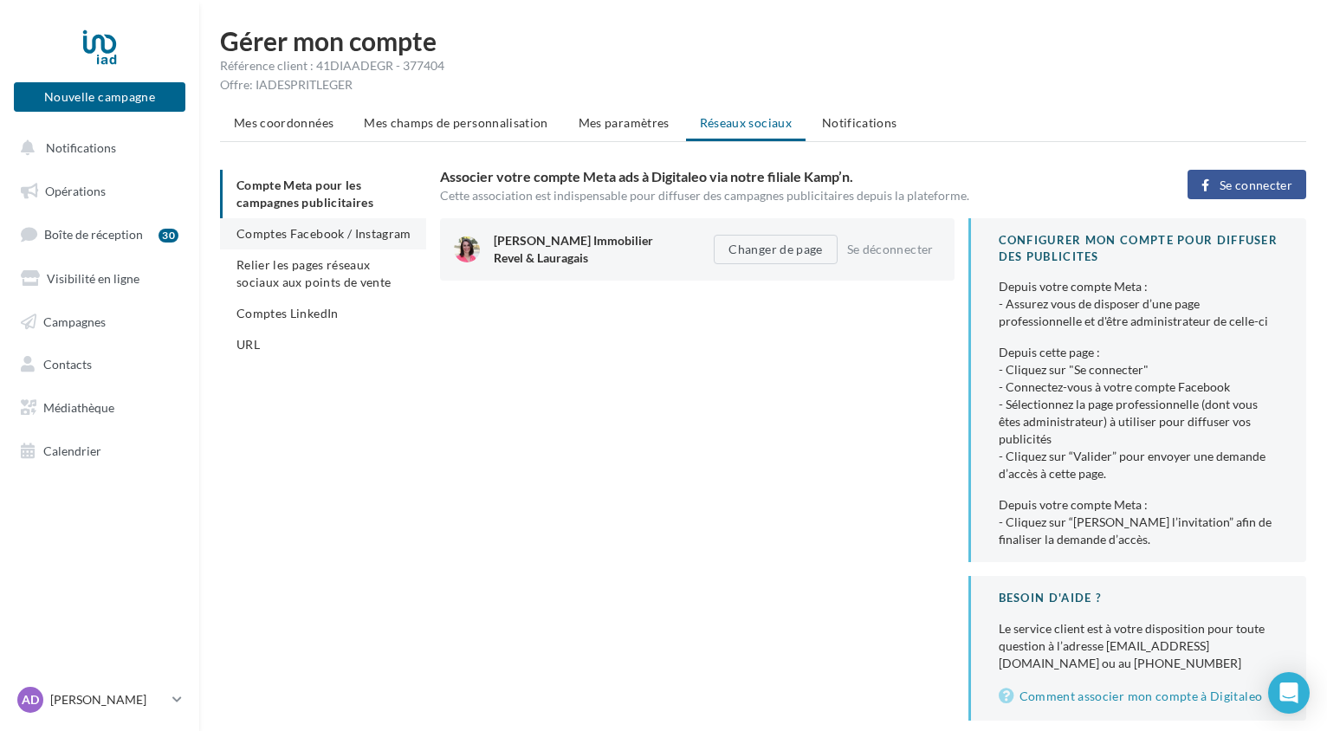
click at [317, 237] on span "Comptes Facebook / Instagram" at bounding box center [324, 233] width 175 height 15
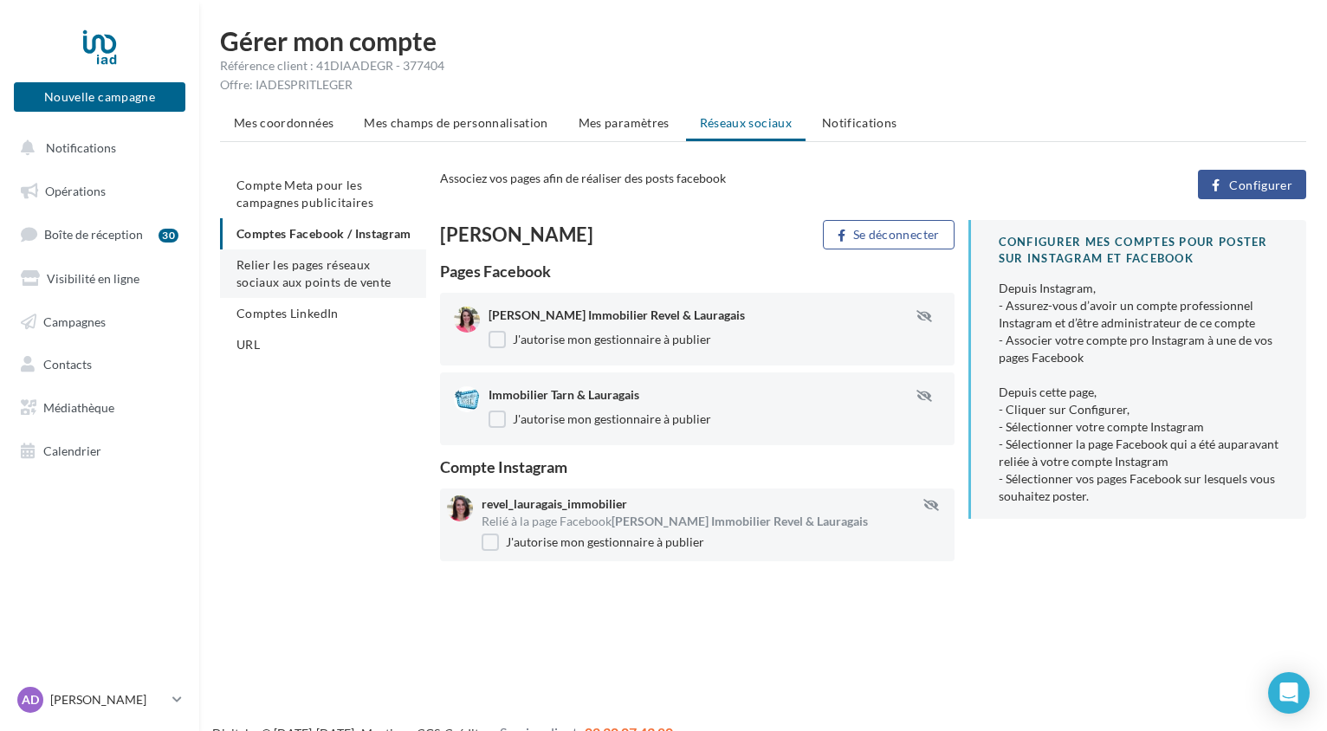
click at [308, 284] on span "Relier les pages réseaux sociaux aux points de vente" at bounding box center [314, 273] width 154 height 32
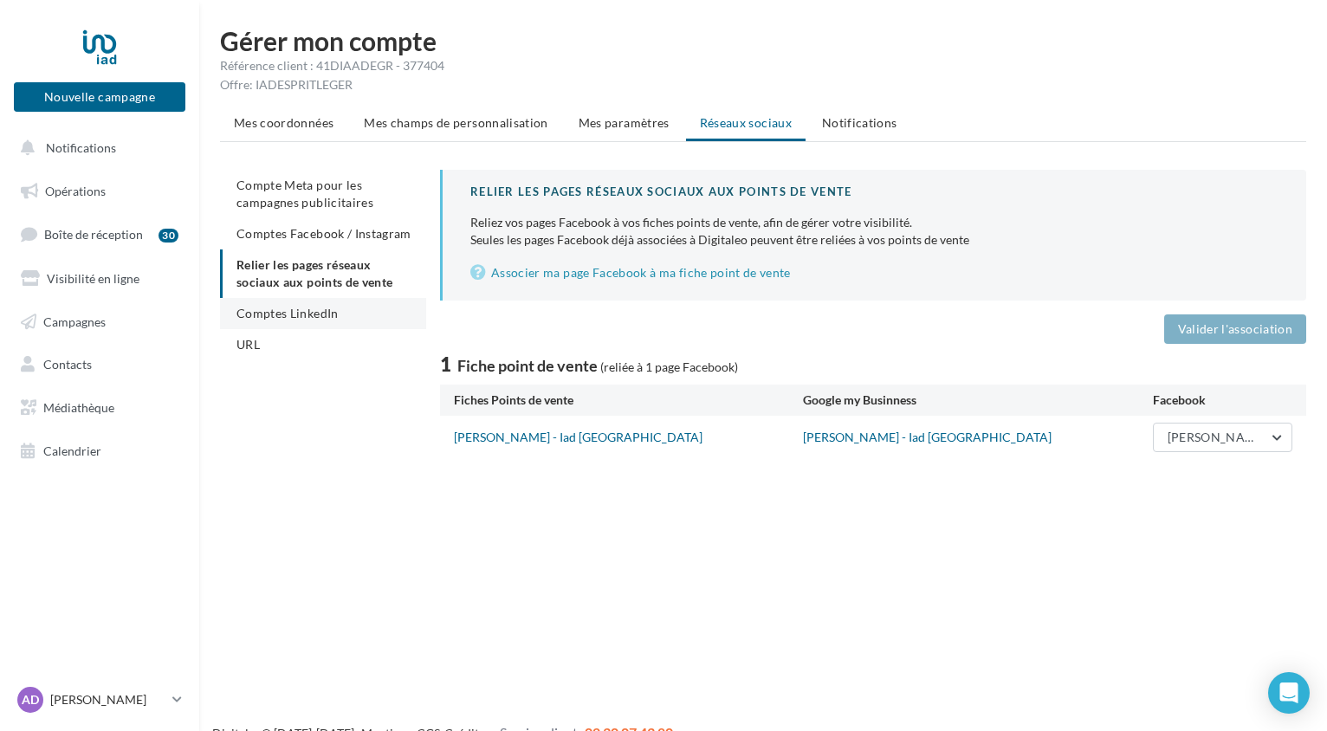
click at [298, 312] on span "Comptes LinkedIn" at bounding box center [288, 313] width 102 height 15
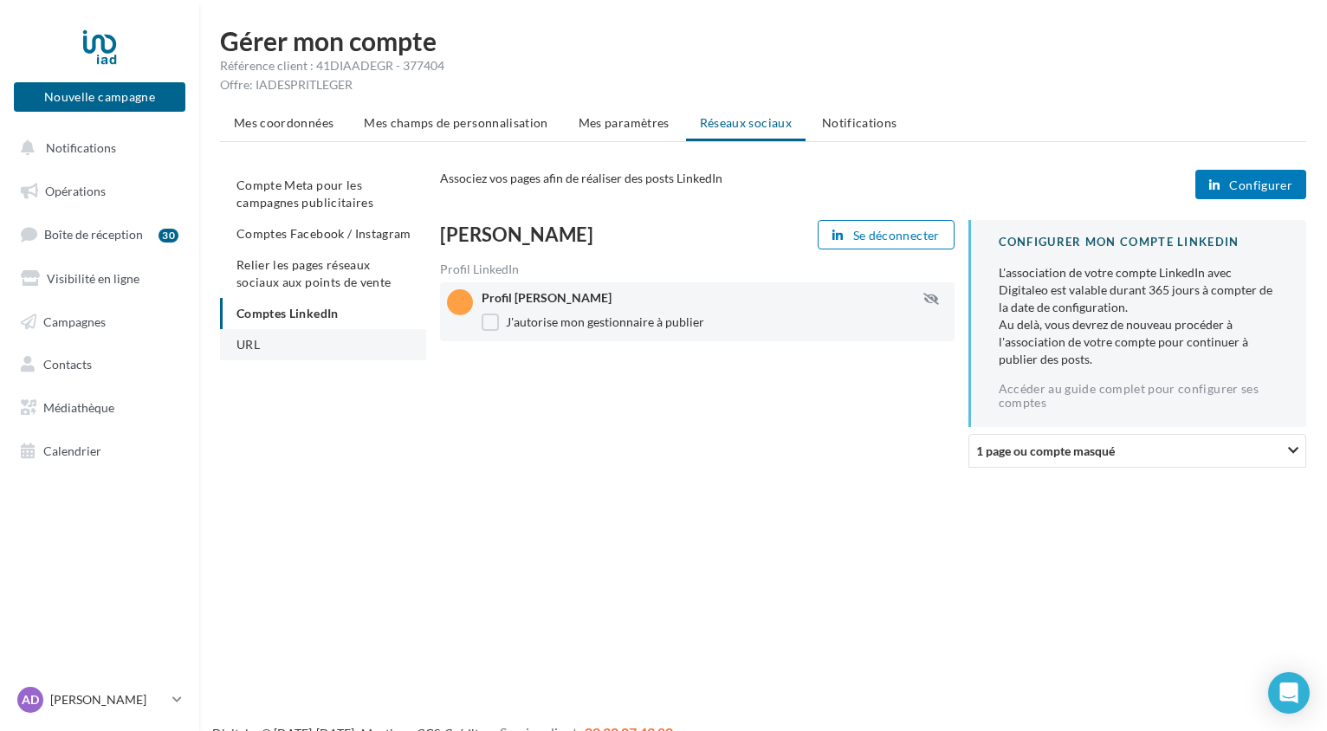
click at [251, 341] on span "URL" at bounding box center [248, 344] width 23 height 15
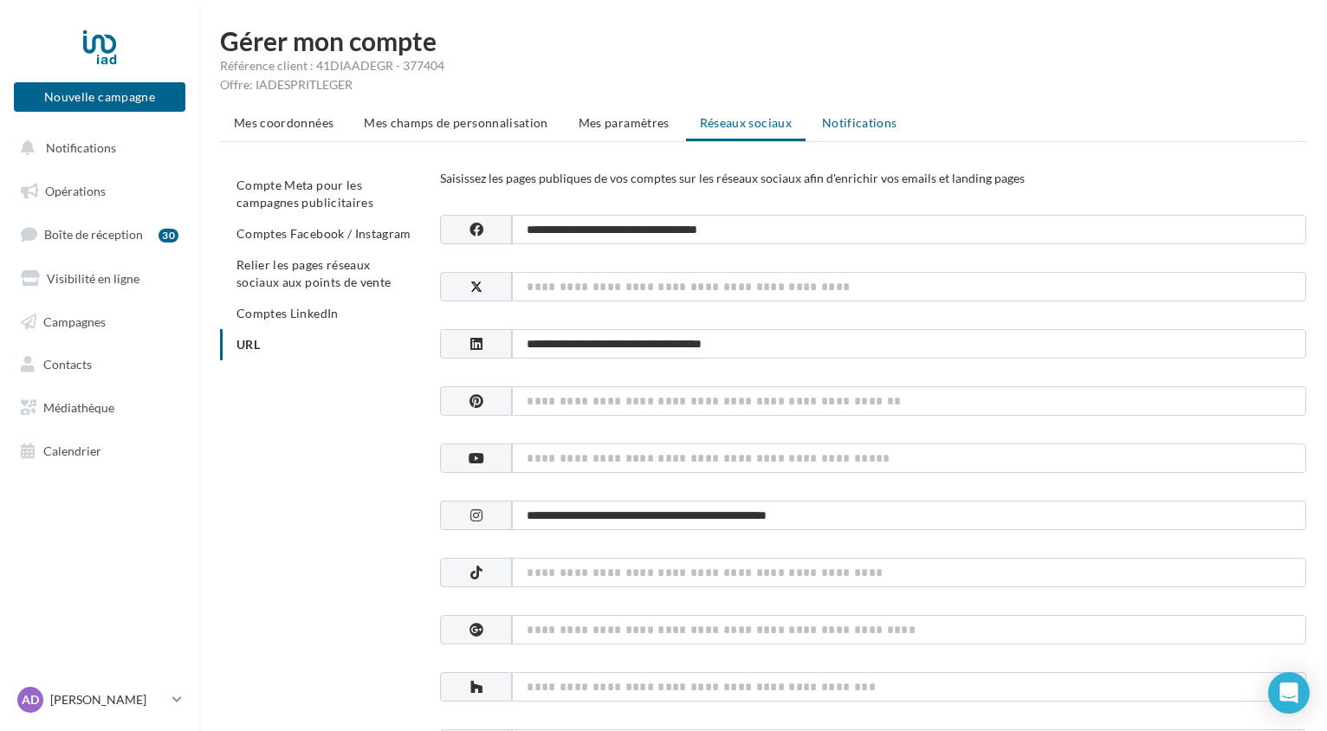
click at [853, 124] on span "Notifications" at bounding box center [859, 122] width 75 height 15
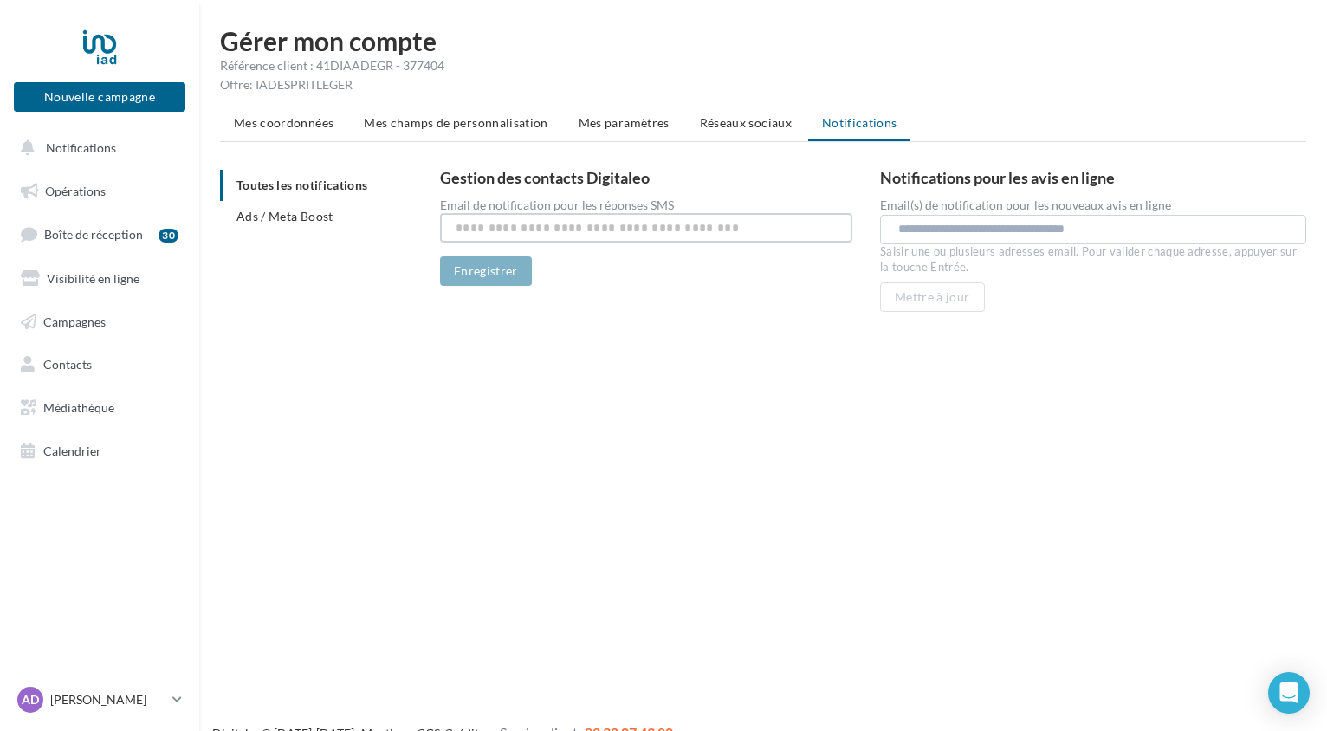
click at [514, 230] on input "text" at bounding box center [646, 227] width 412 height 29
type input "**********"
click at [486, 274] on button "Enregistrer" at bounding box center [486, 270] width 92 height 29
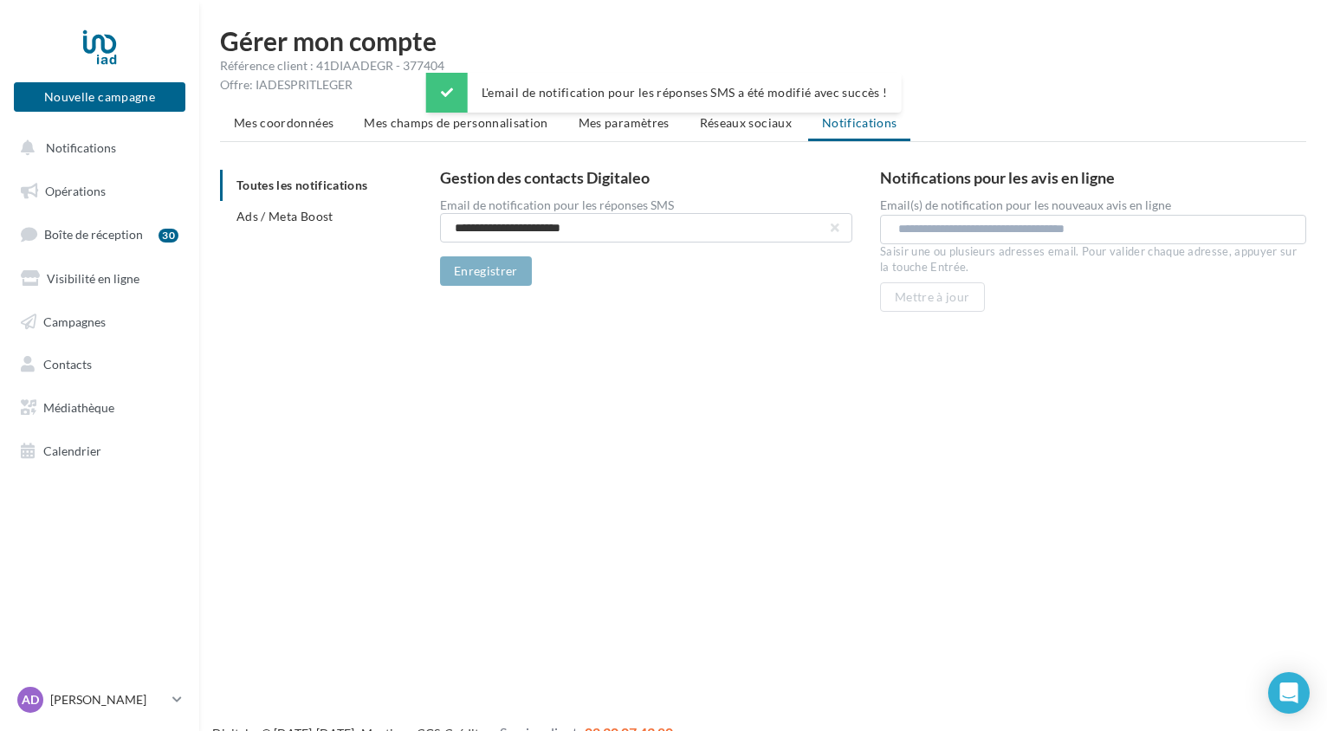
click at [919, 233] on input "text" at bounding box center [1097, 228] width 397 height 17
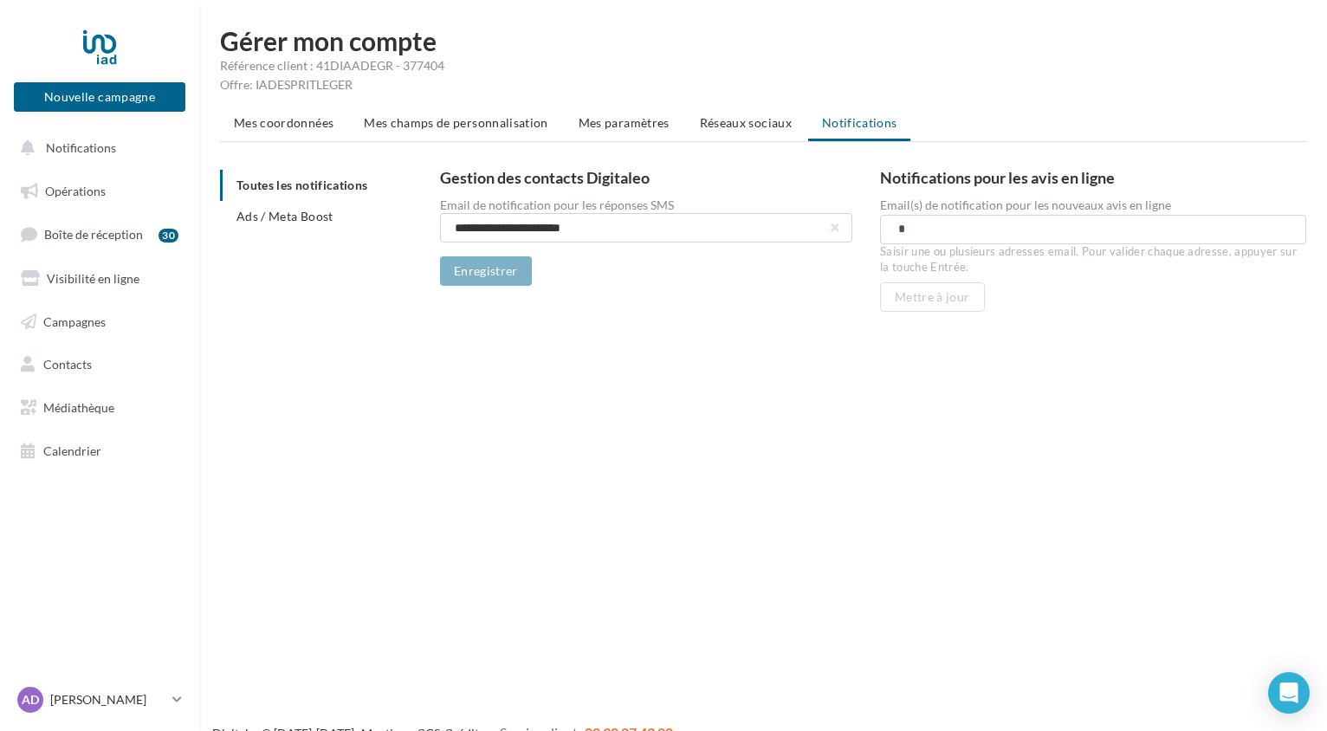
click at [1006, 235] on input "*" at bounding box center [1093, 228] width 388 height 17
type input "**********"
click at [932, 406] on div "Nouvelle campagne Nouvelle campagne Notifications Opérations Boîte de réception…" at bounding box center [663, 393] width 1327 height 731
click at [891, 230] on div "**********" at bounding box center [1093, 229] width 426 height 29
click at [899, 229] on input "**********" at bounding box center [1093, 228] width 388 height 17
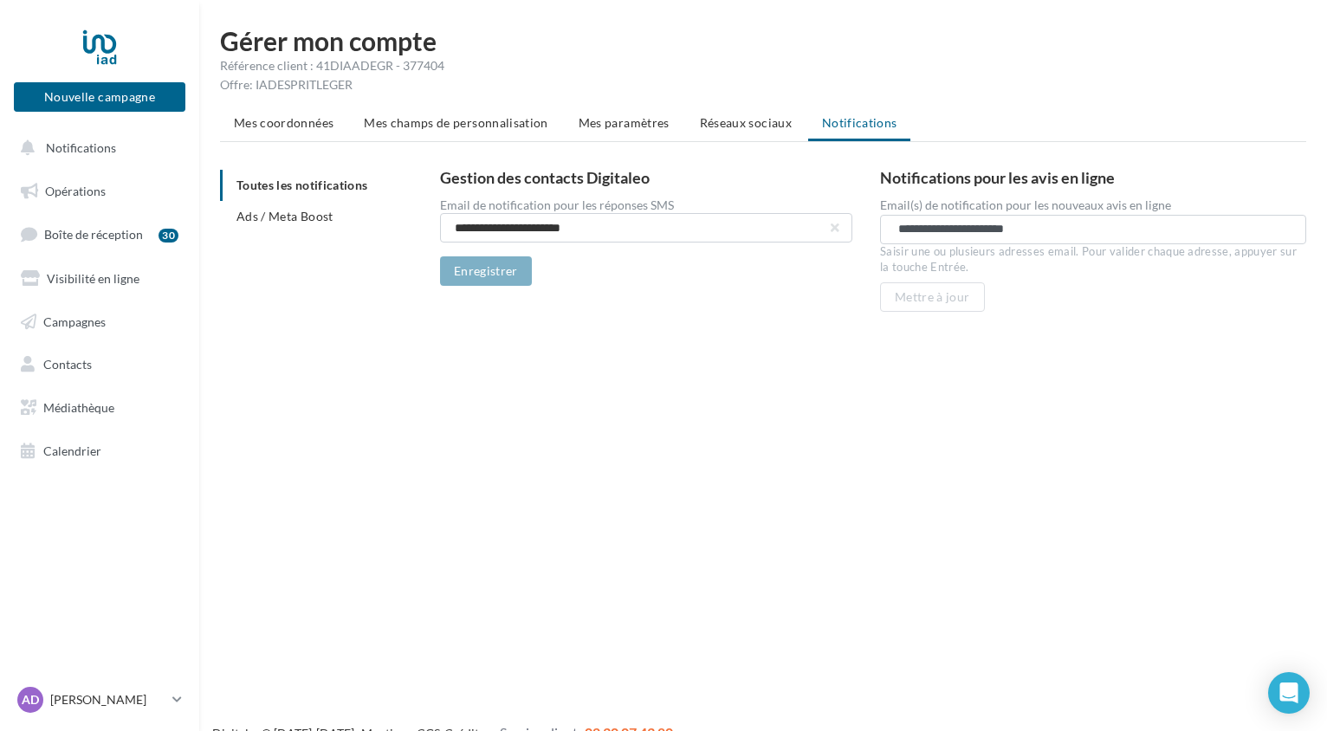
drag, startPoint x: 898, startPoint y: 229, endPoint x: 866, endPoint y: 229, distance: 32.1
click at [866, 229] on div "**********" at bounding box center [880, 244] width 880 height 149
click at [895, 228] on div "**********" at bounding box center [1093, 230] width 397 height 21
click at [1077, 316] on div "**********" at bounding box center [880, 244] width 880 height 149
click at [1065, 237] on input "**********" at bounding box center [1093, 228] width 388 height 17
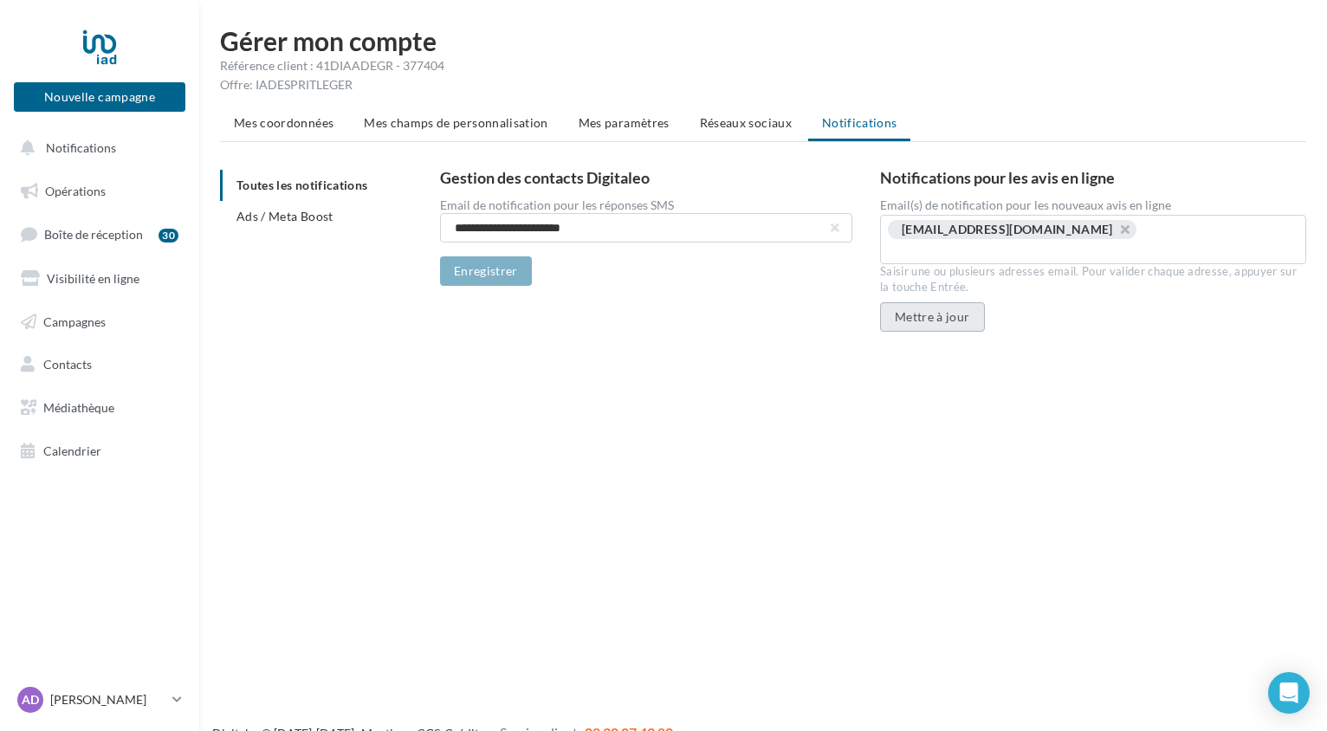
click at [917, 302] on button "Mettre à jour" at bounding box center [932, 316] width 105 height 29
click at [124, 695] on p "[PERSON_NAME]" at bounding box center [107, 699] width 115 height 17
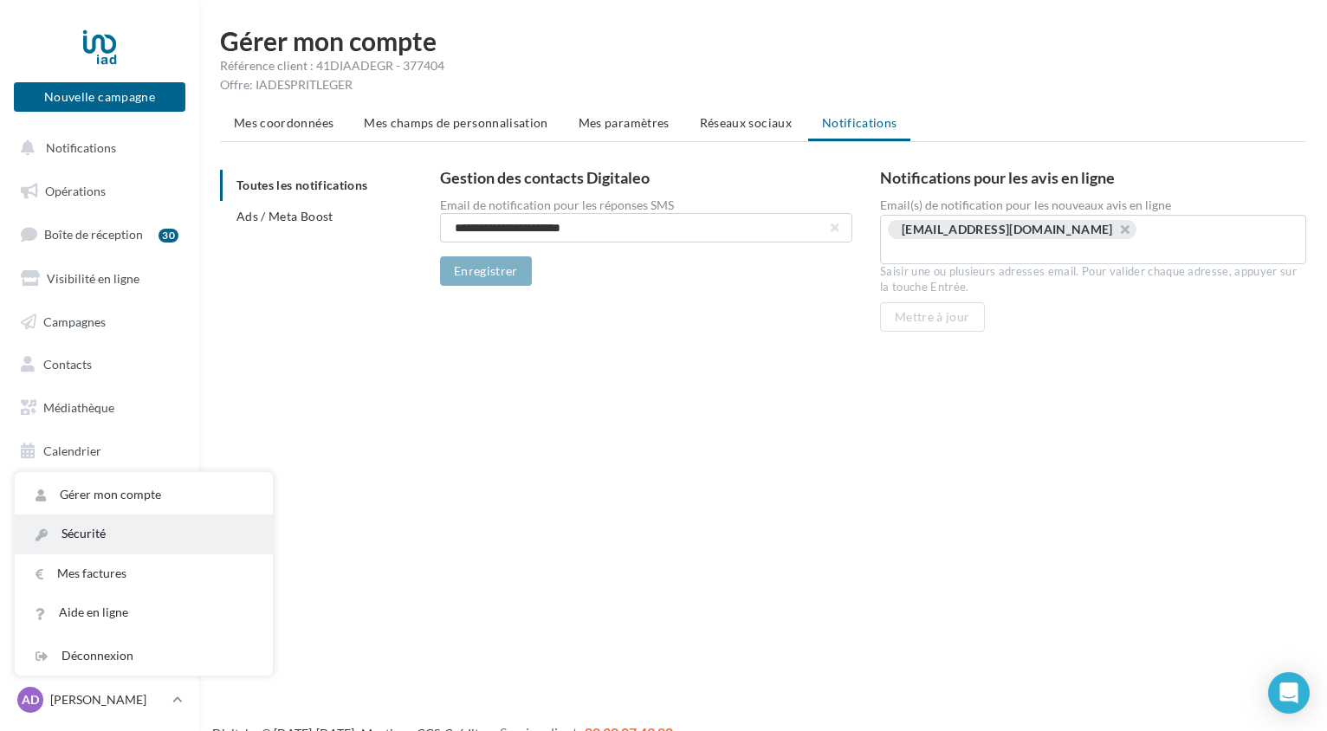
click at [123, 536] on link "Sécurité" at bounding box center [144, 534] width 258 height 39
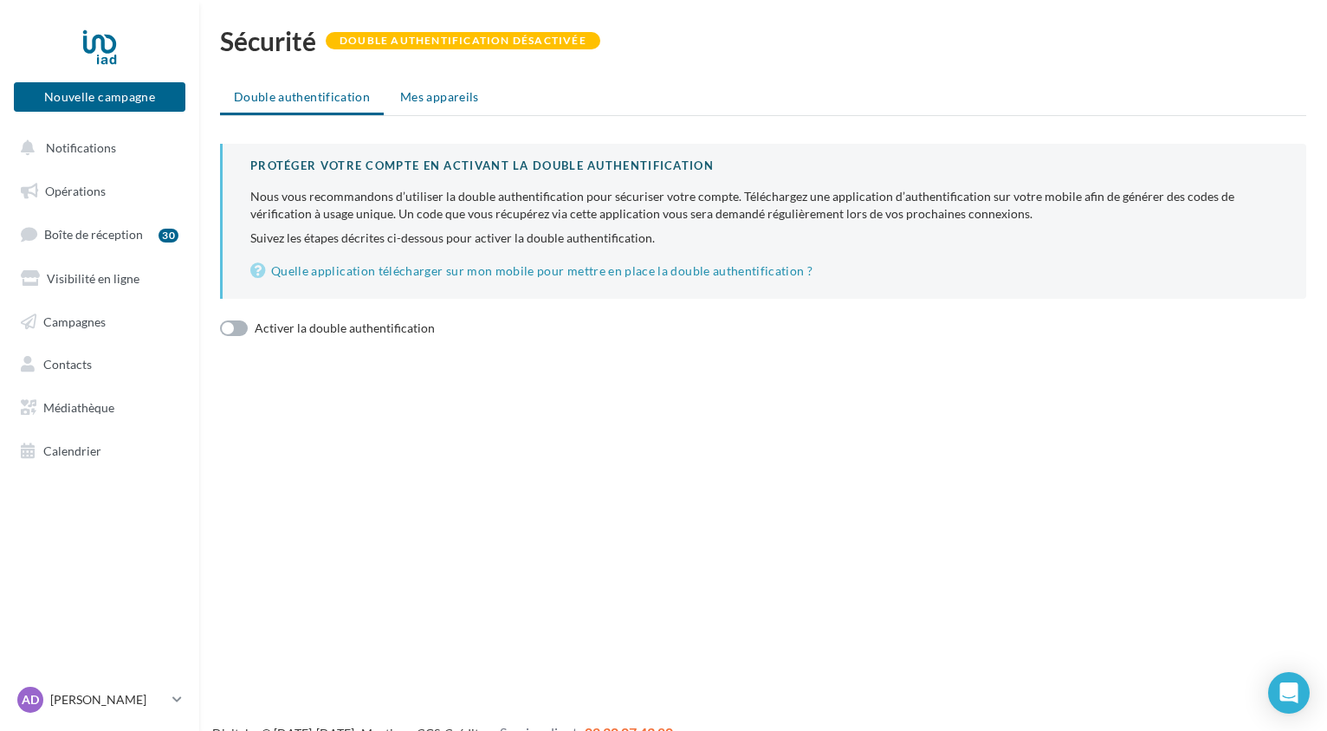
click at [420, 91] on span "Mes appareils" at bounding box center [439, 96] width 79 height 15
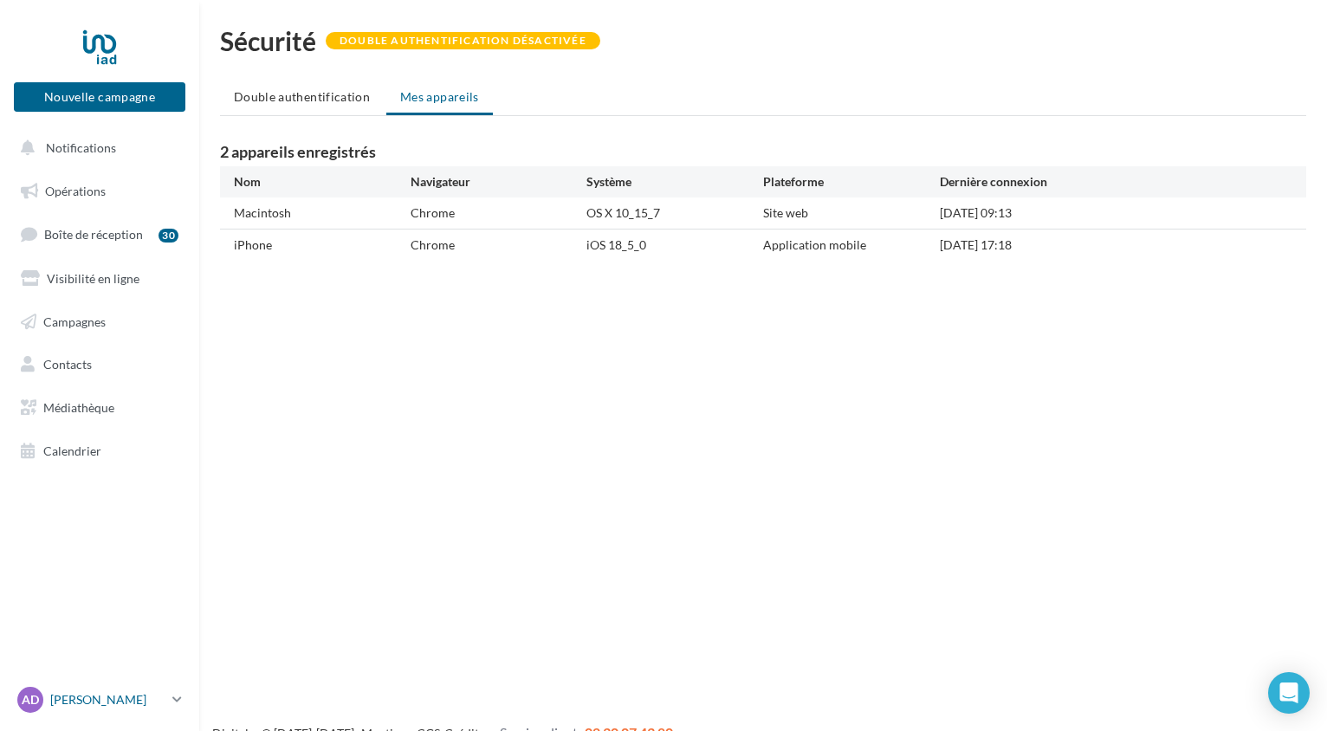
click at [59, 705] on p "[PERSON_NAME]" at bounding box center [107, 699] width 115 height 17
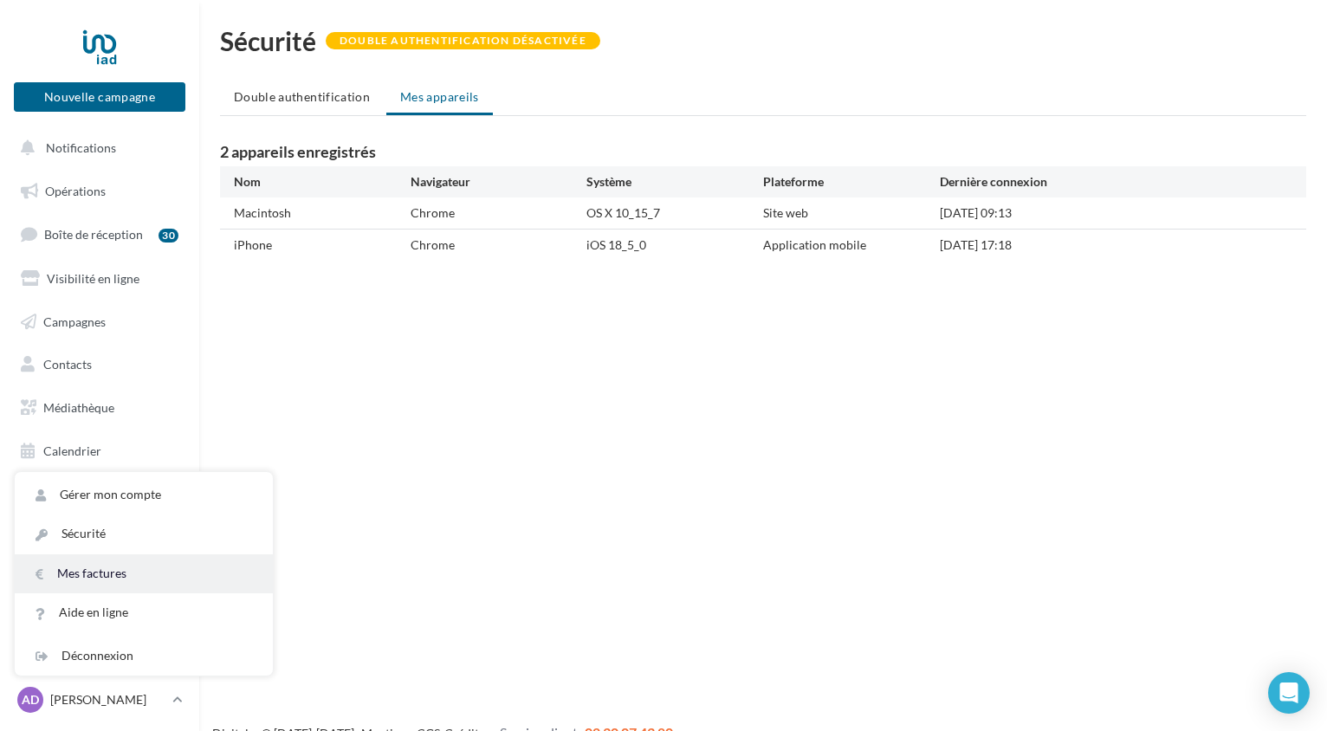
click at [83, 570] on link "Mes factures" at bounding box center [144, 574] width 258 height 39
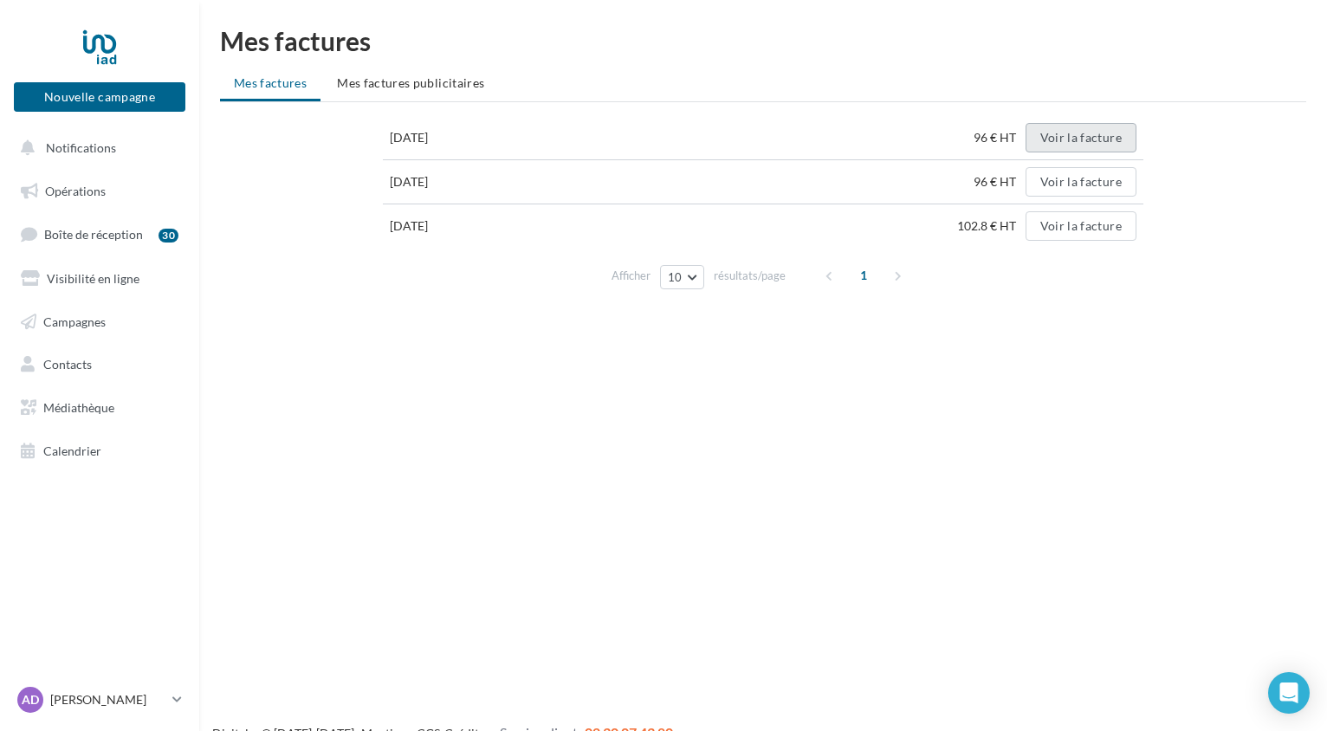
click at [1086, 140] on button "Voir la facture" at bounding box center [1081, 137] width 111 height 29
click at [437, 91] on li "Mes factures publicitaires" at bounding box center [410, 83] width 175 height 31
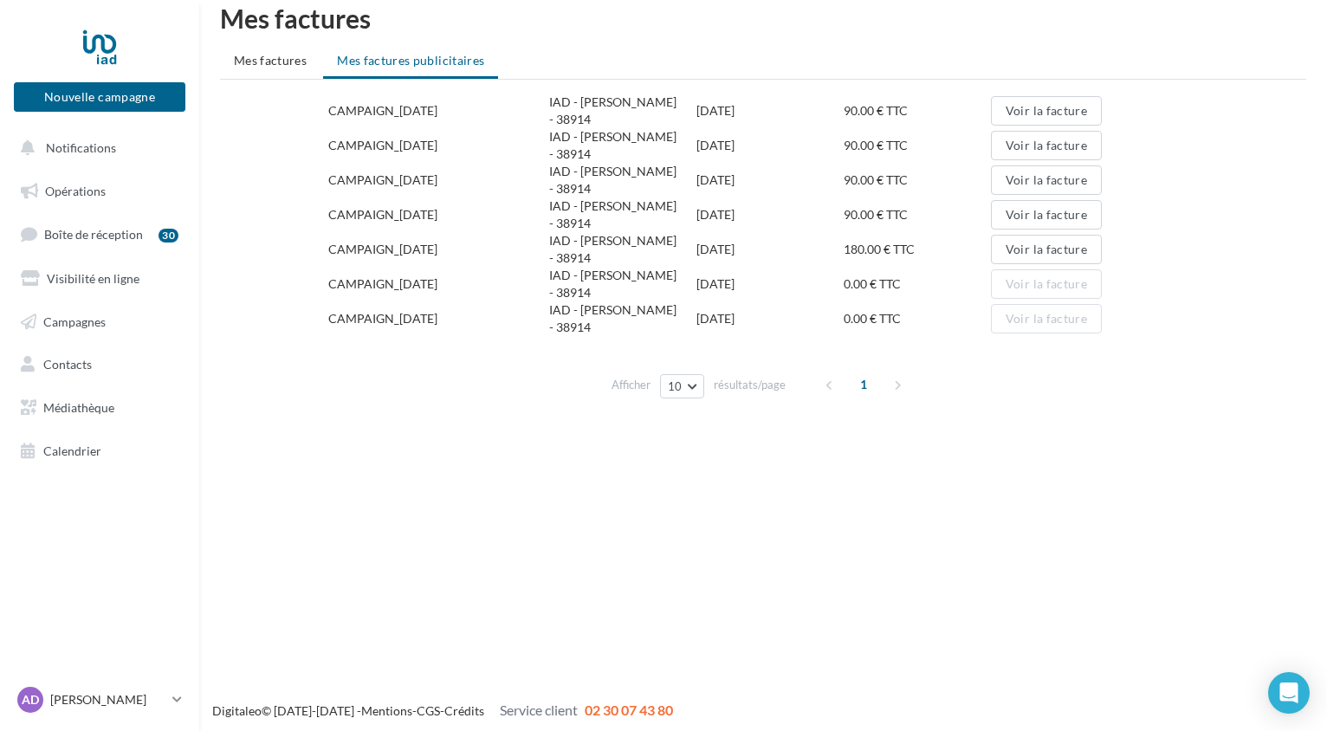
scroll to position [28, 0]
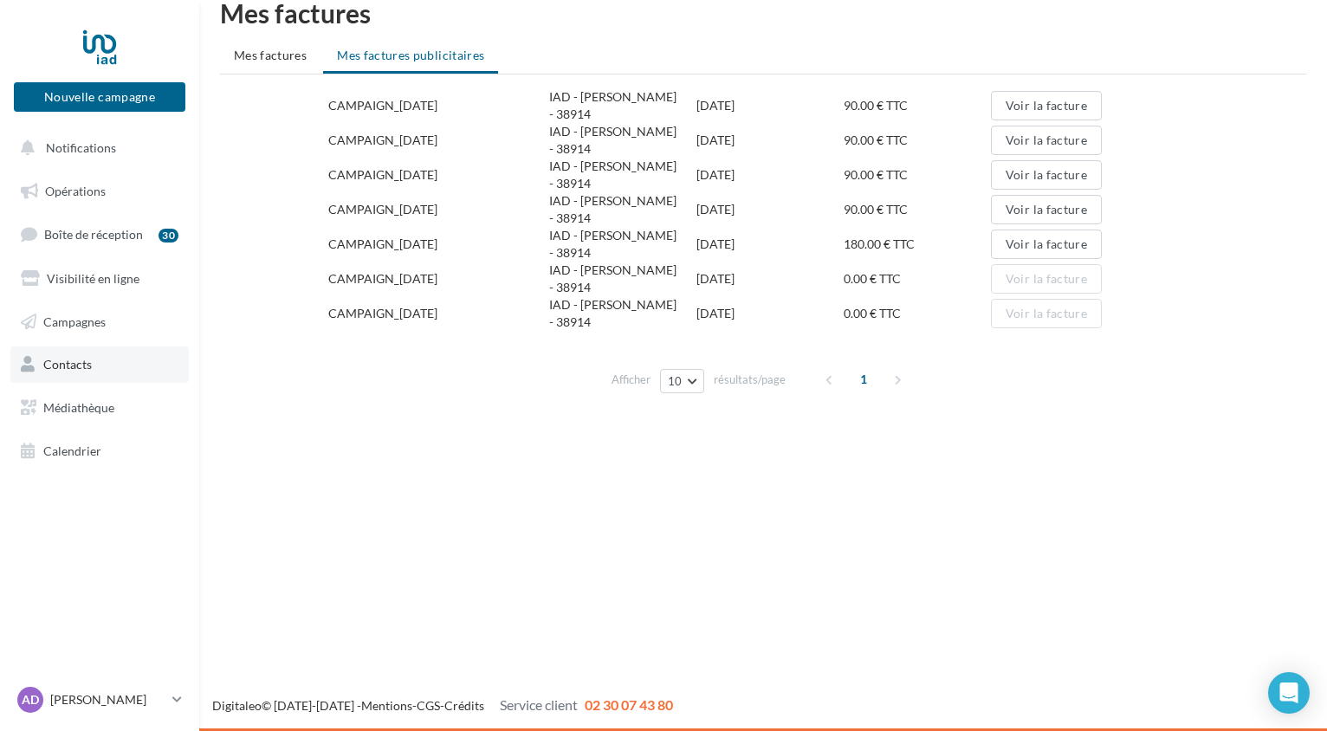
click at [80, 352] on link "Contacts" at bounding box center [99, 365] width 178 height 36
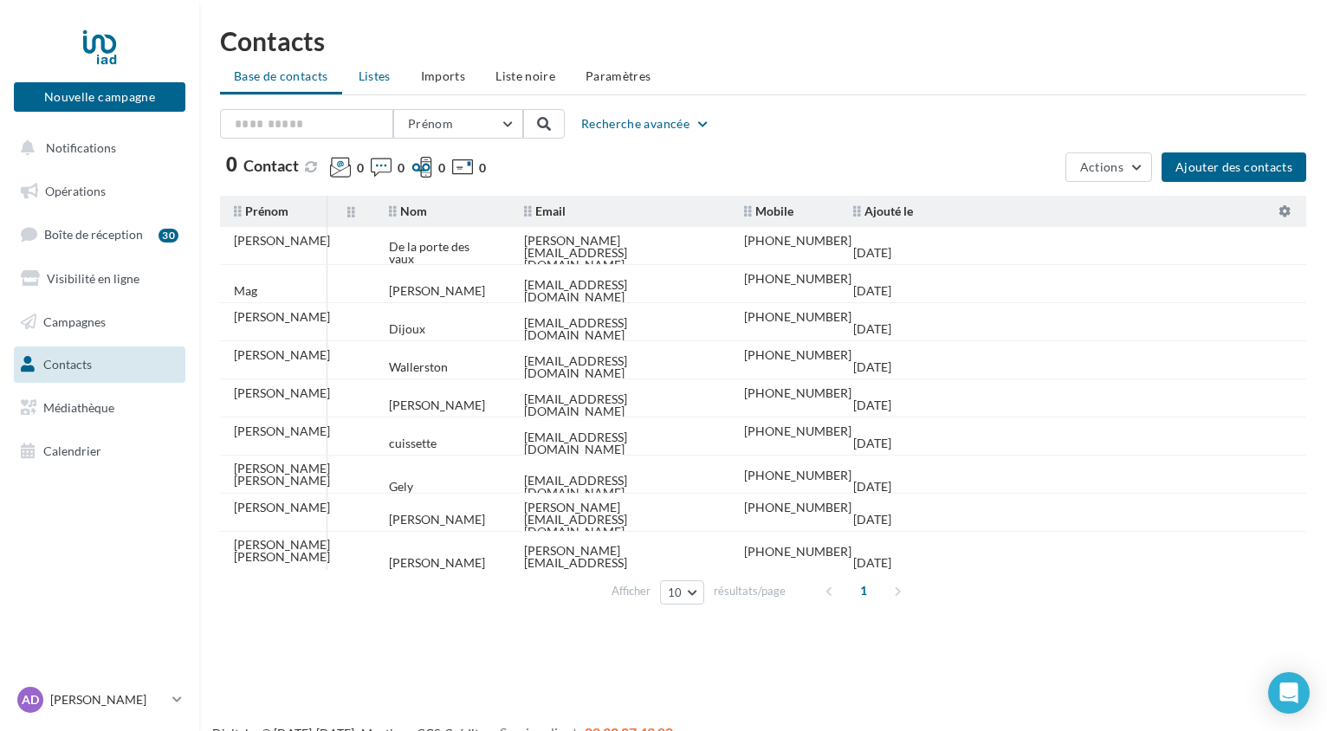
click at [388, 72] on span "Listes" at bounding box center [375, 75] width 32 height 15
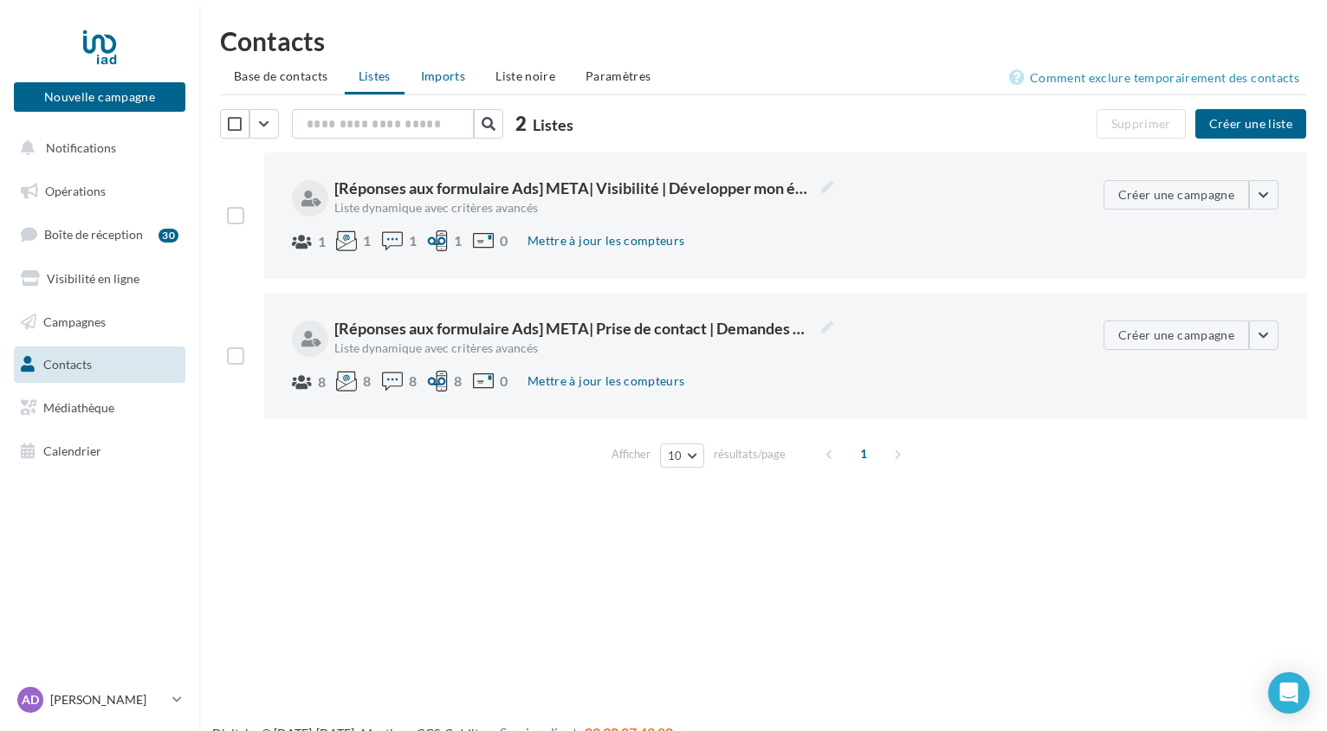
click at [451, 72] on span "Imports" at bounding box center [443, 75] width 44 height 15
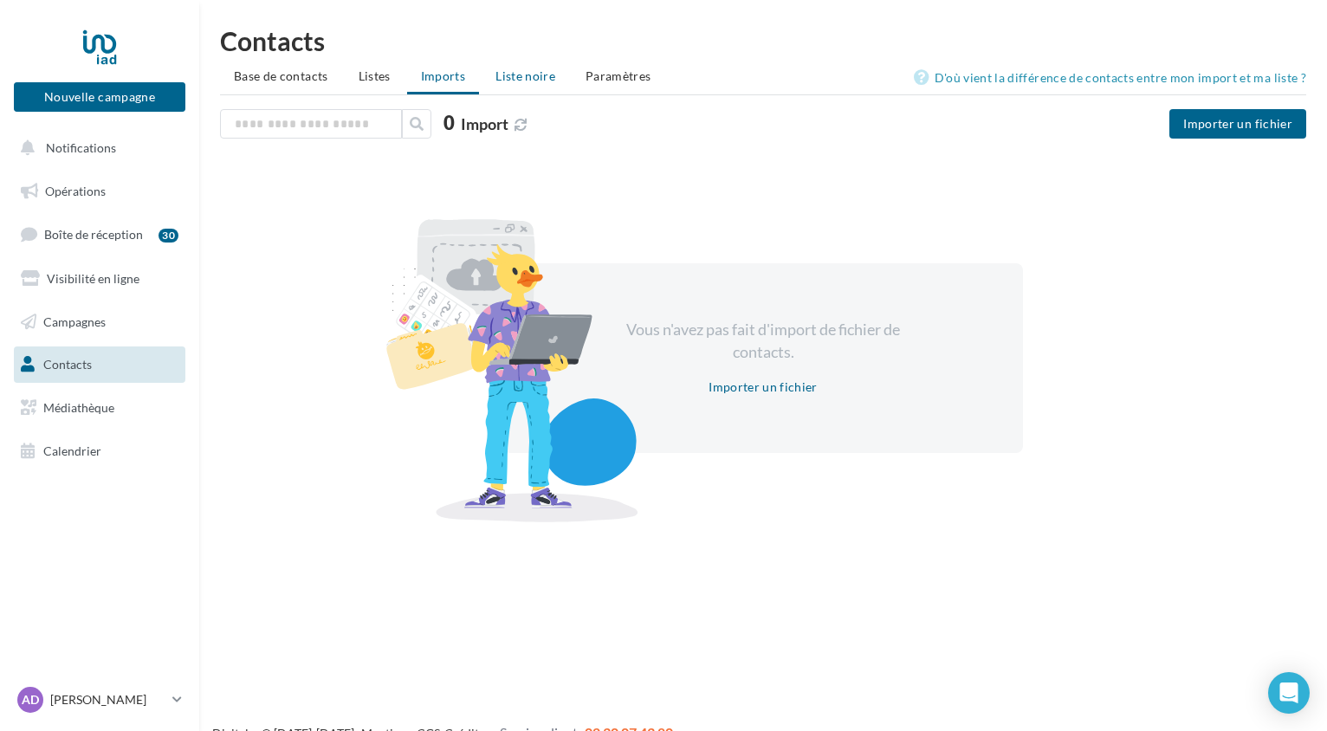
click at [506, 74] on span "Liste noire" at bounding box center [526, 75] width 60 height 15
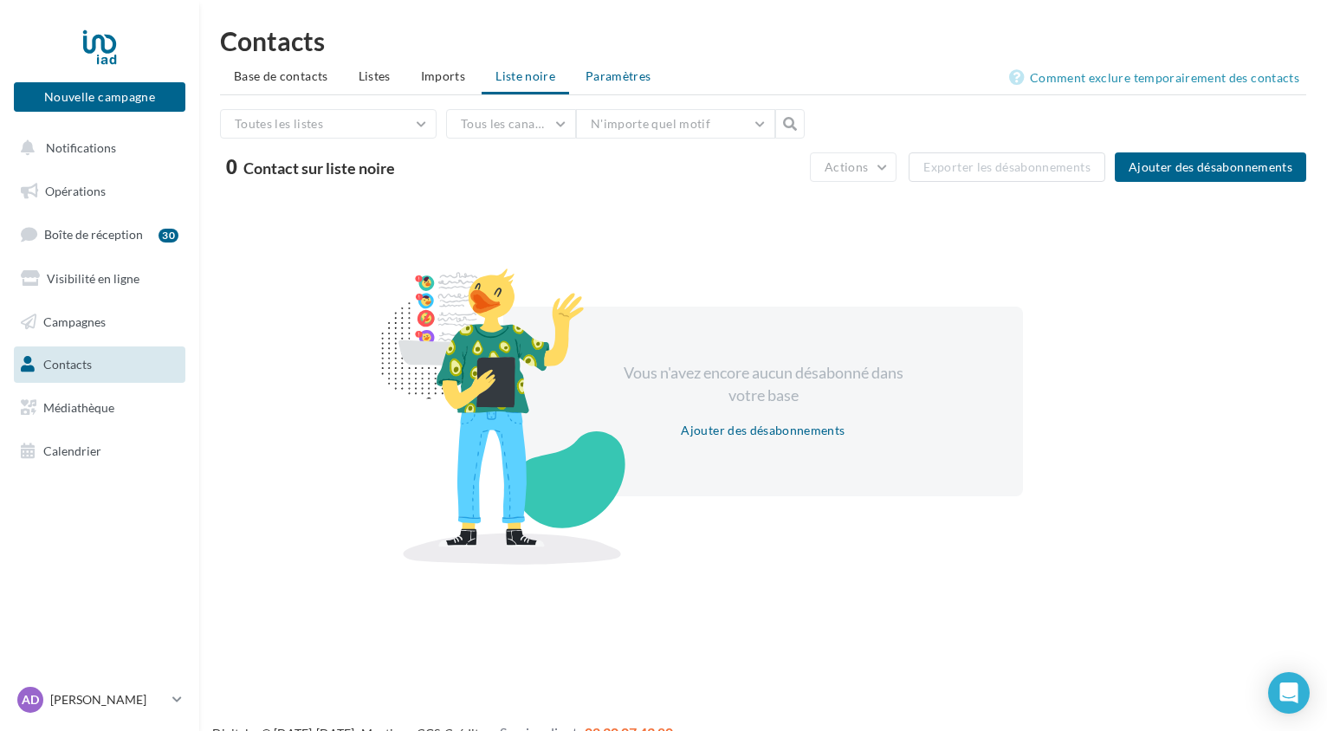
click at [601, 74] on span "Paramètres" at bounding box center [619, 75] width 66 height 15
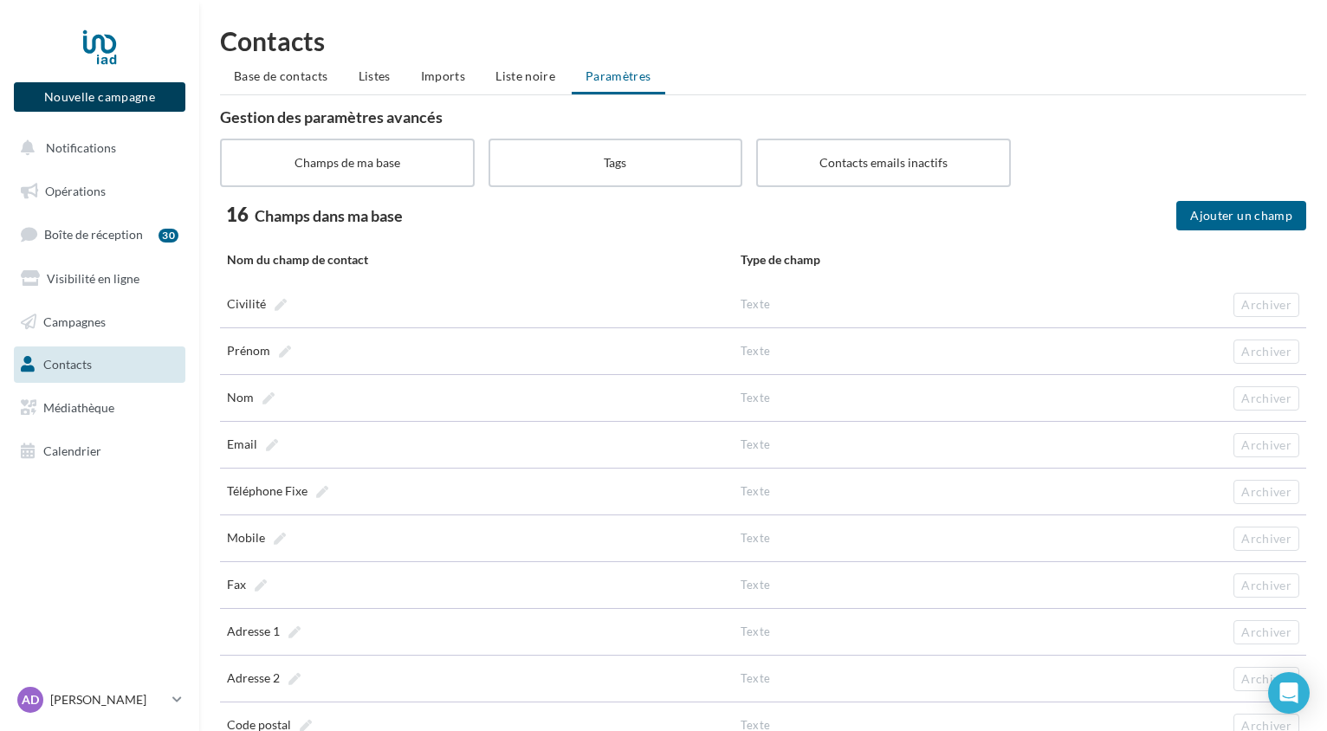
click at [107, 87] on button "Nouvelle campagne" at bounding box center [100, 96] width 172 height 29
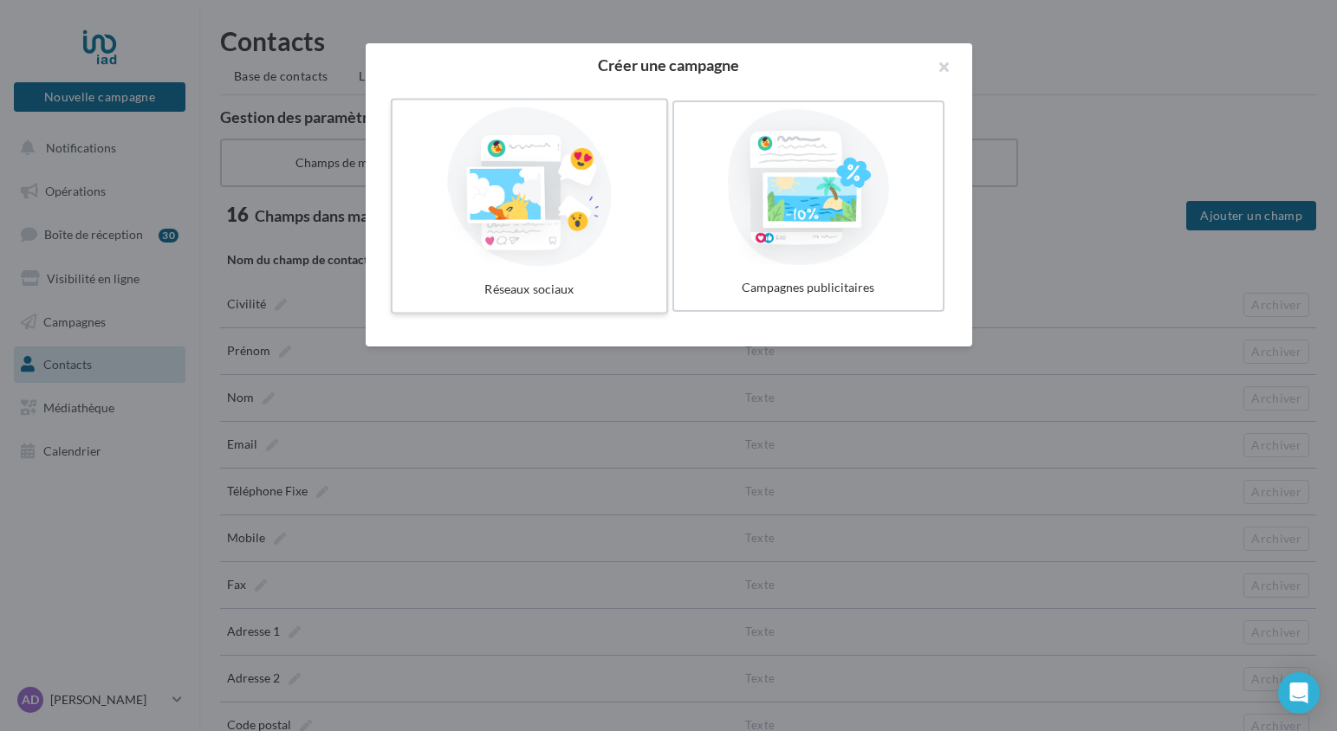
click at [457, 160] on div at bounding box center [529, 186] width 260 height 159
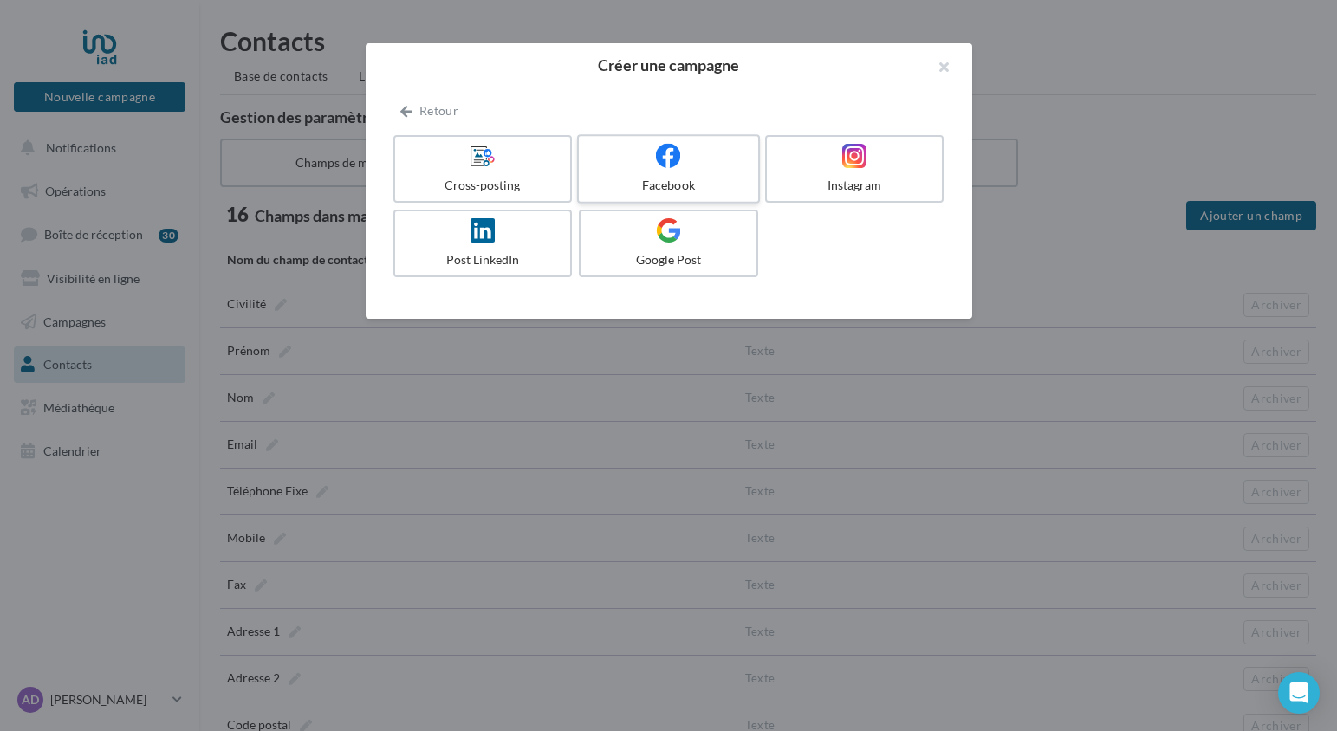
click at [685, 157] on div at bounding box center [668, 156] width 165 height 27
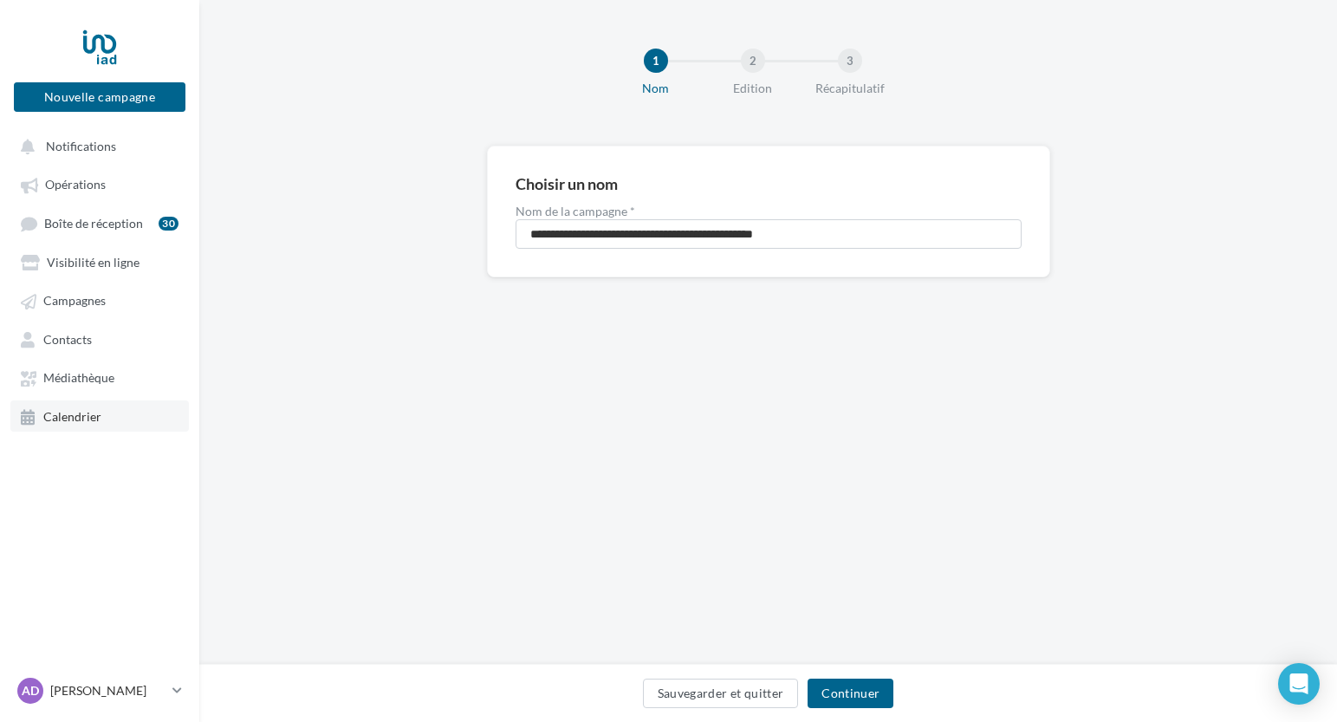
click at [94, 430] on link "Calendrier" at bounding box center [99, 415] width 178 height 31
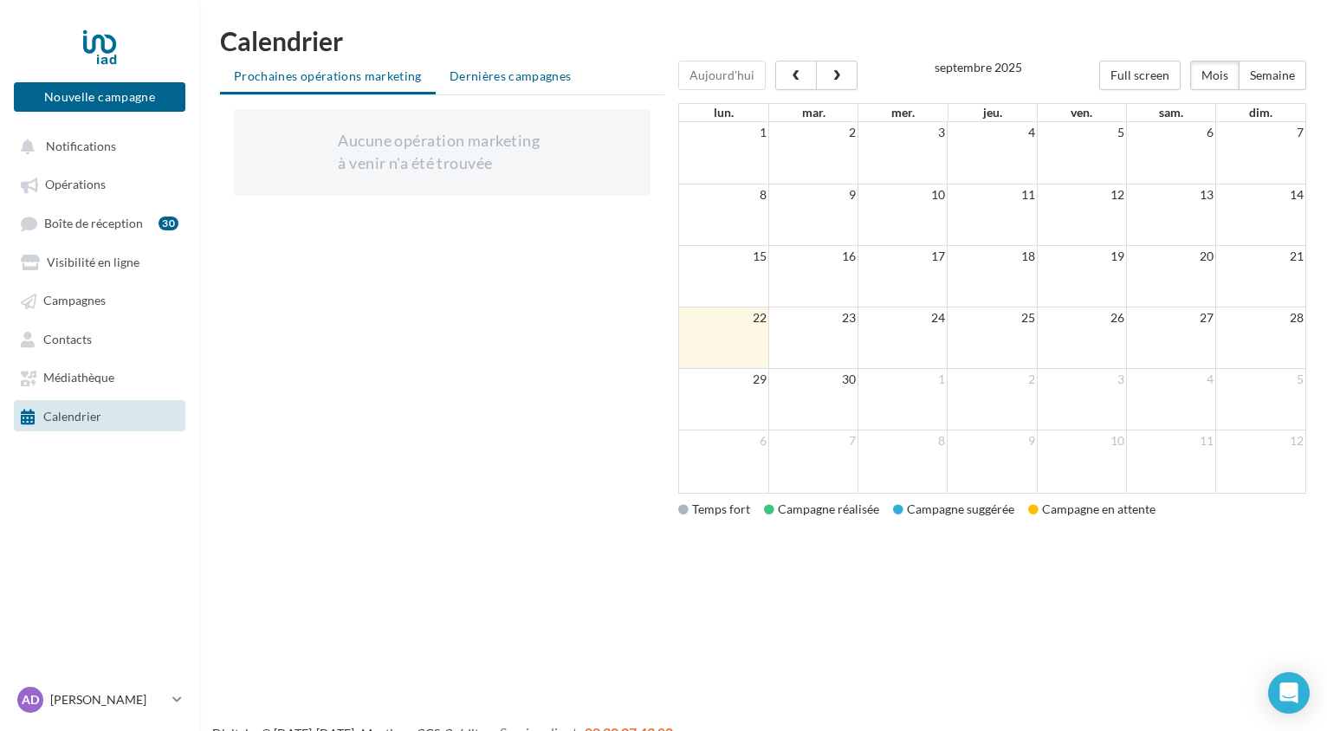
click at [440, 78] on li "Dernières campagnes" at bounding box center [511, 76] width 150 height 31
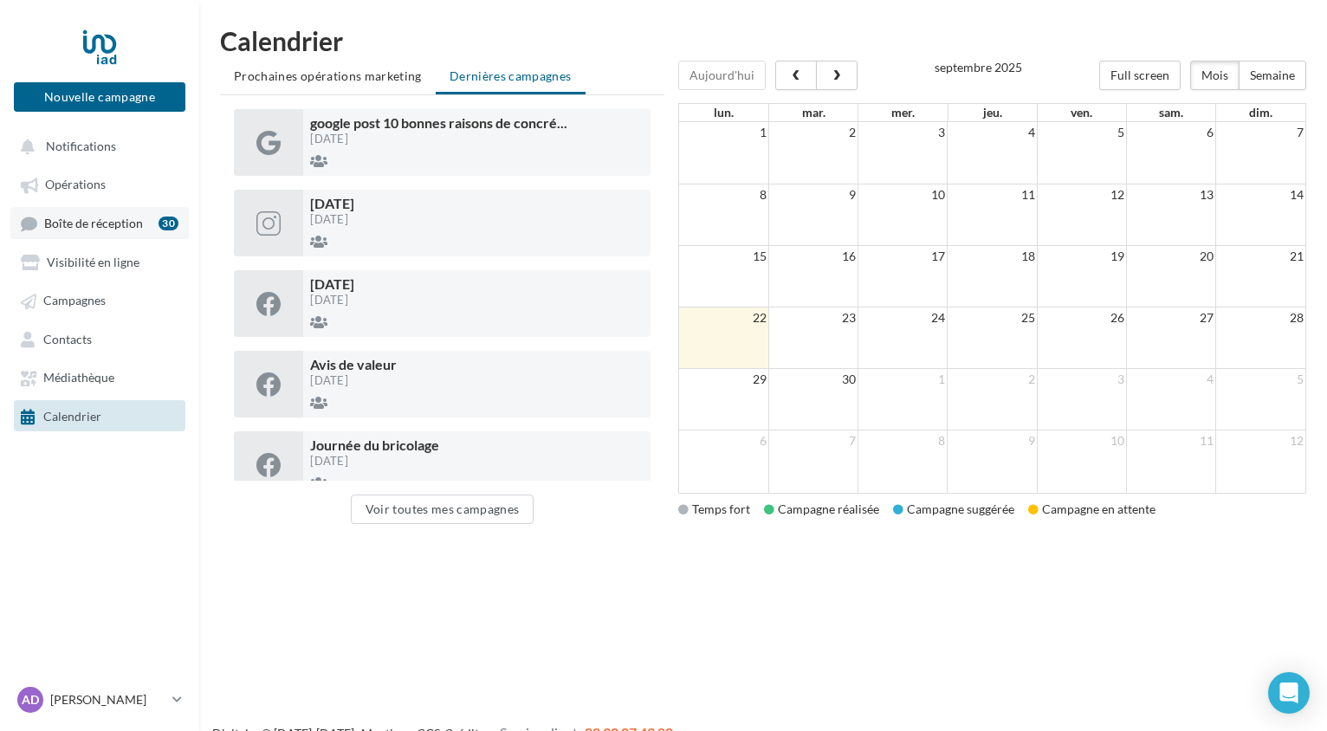
click at [113, 227] on span "Boîte de réception" at bounding box center [93, 223] width 99 height 15
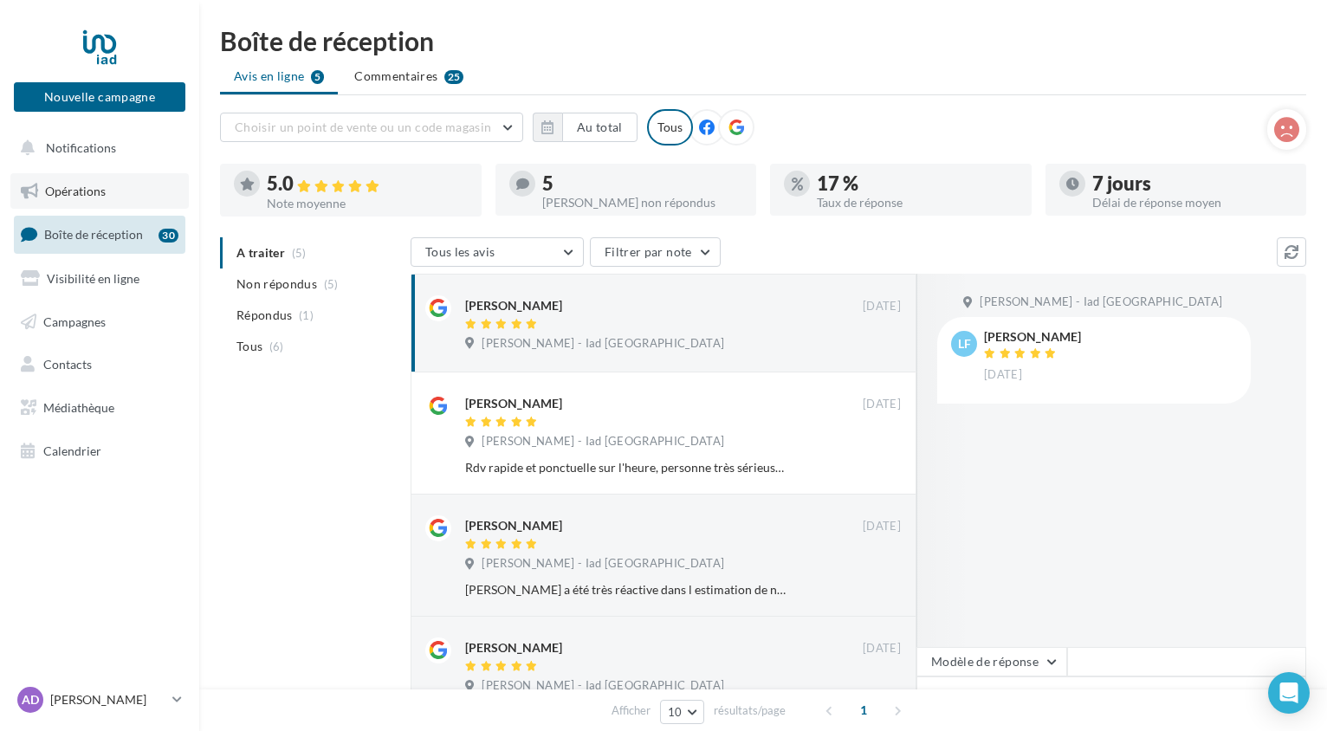
click at [79, 197] on span "Opérations" at bounding box center [75, 191] width 61 height 15
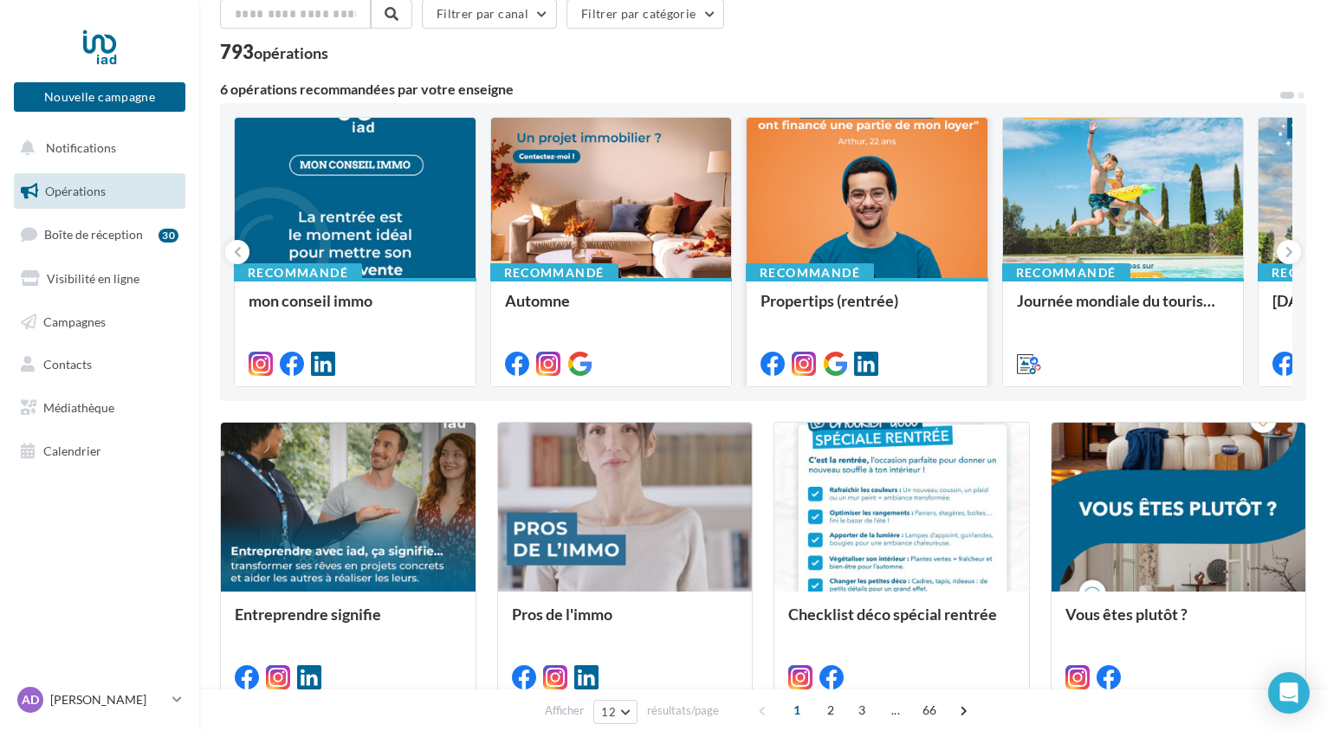
scroll to position [92, 0]
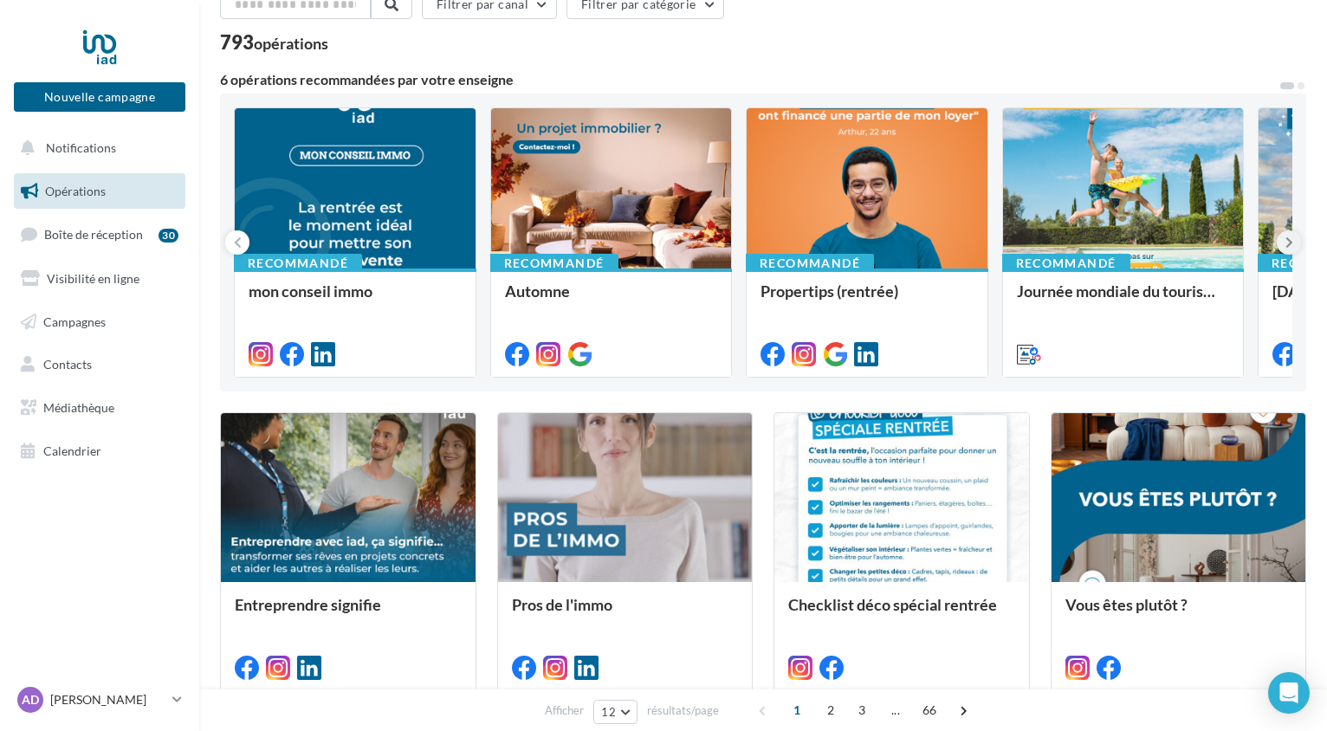
click at [1288, 243] on icon at bounding box center [1290, 242] width 8 height 17
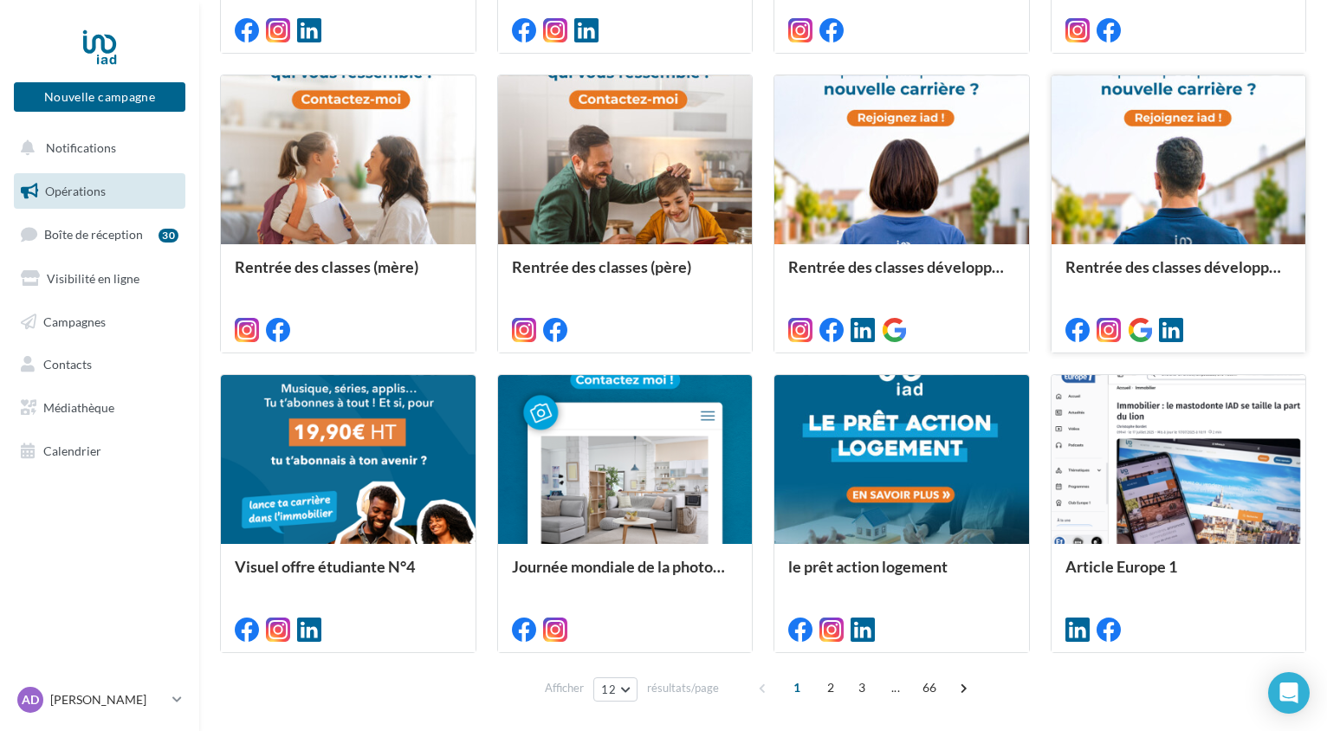
scroll to position [795, 0]
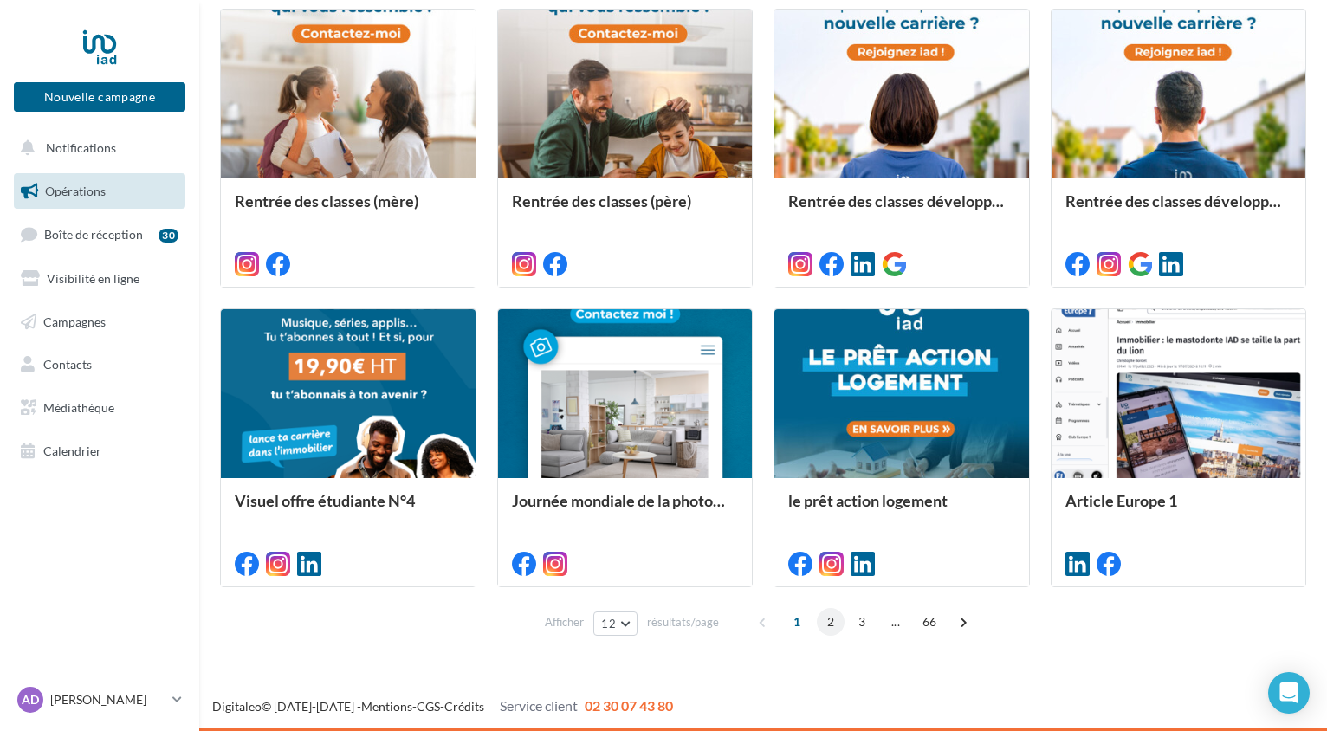
click at [827, 625] on span "2" at bounding box center [831, 622] width 28 height 28
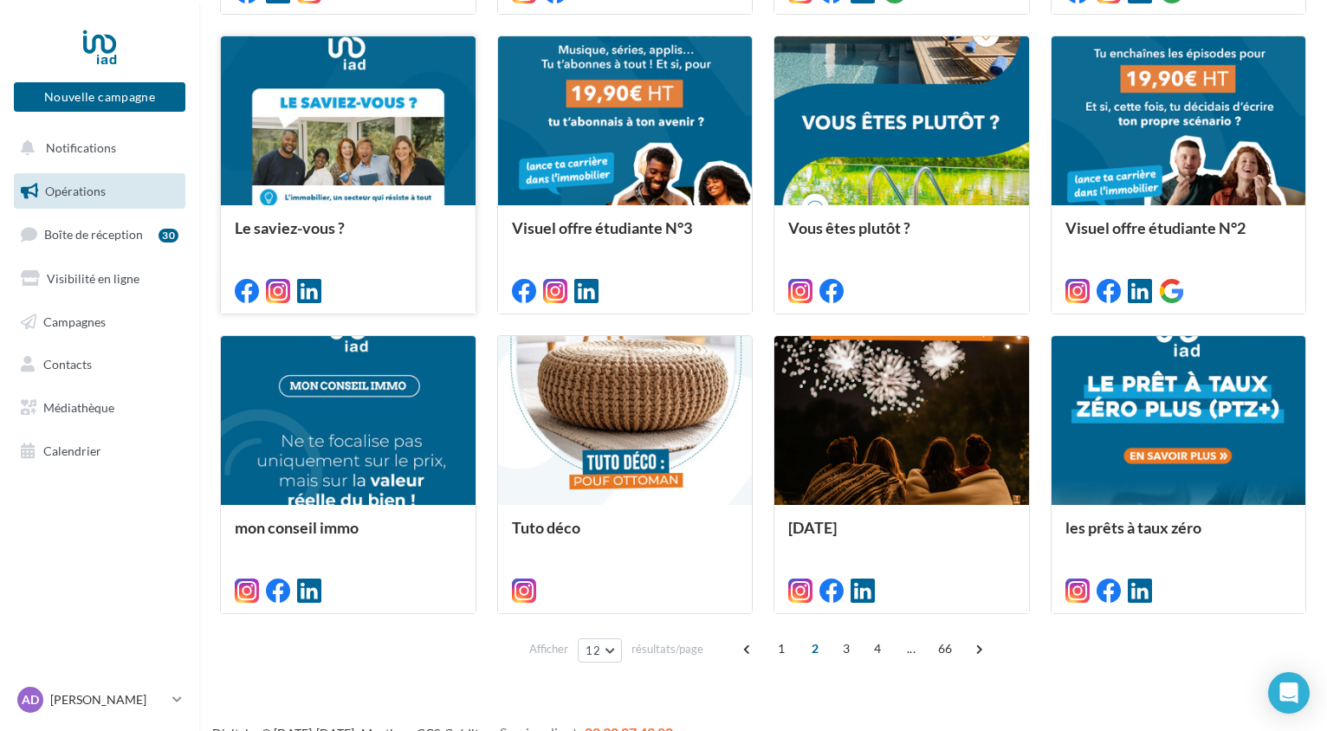
scroll to position [772, 0]
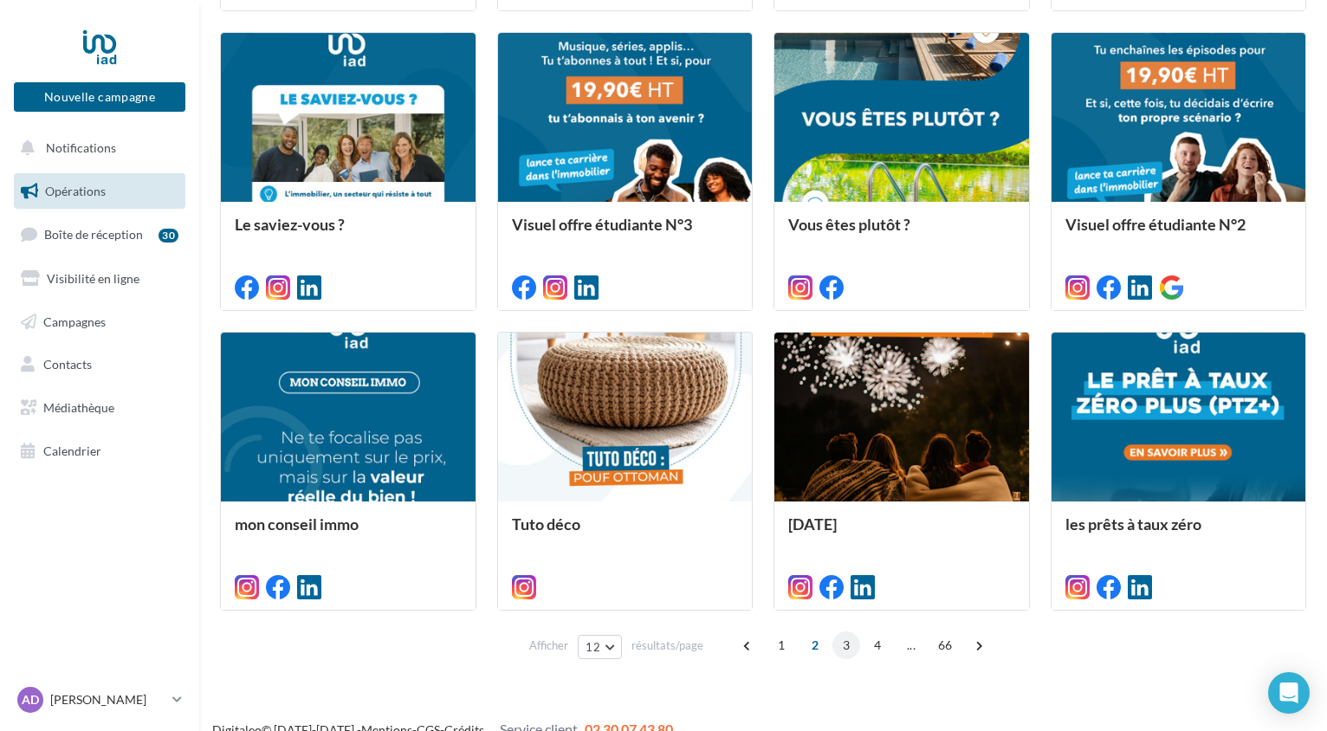
click at [845, 646] on span "3" at bounding box center [847, 646] width 28 height 28
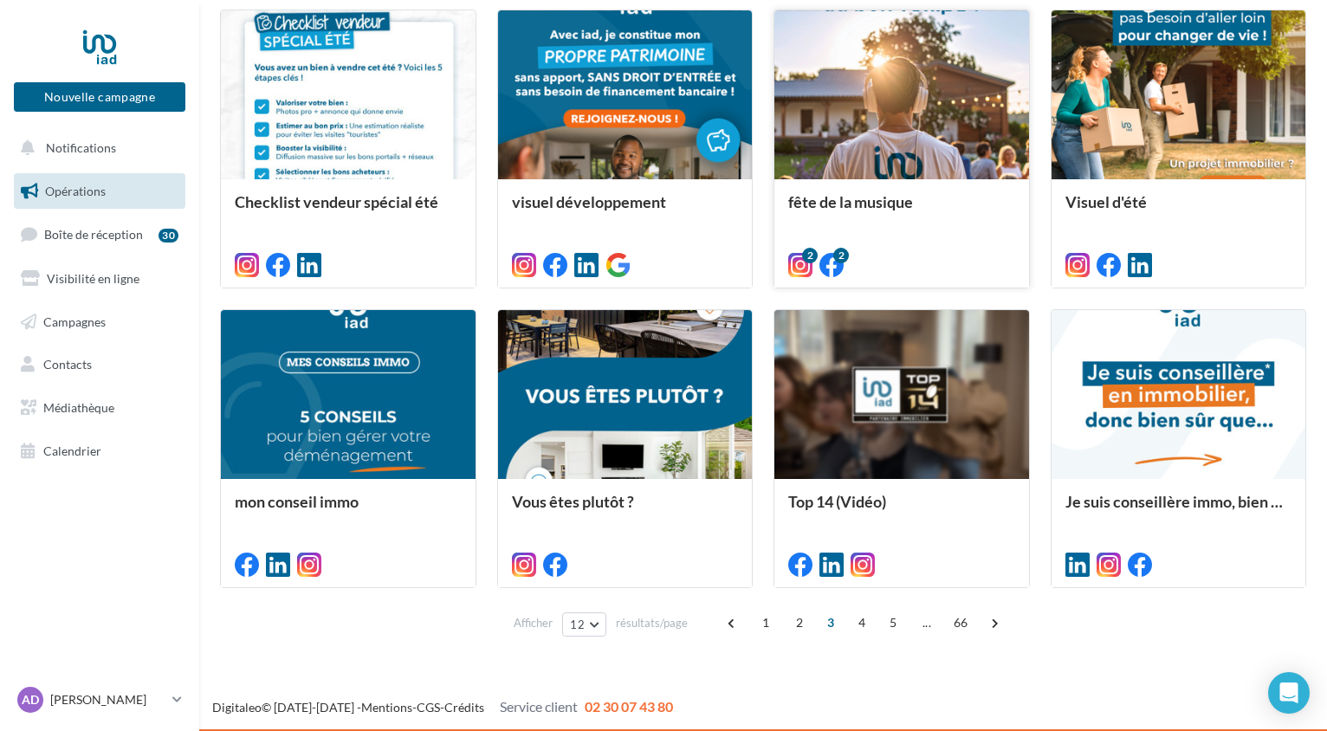
scroll to position [795, 0]
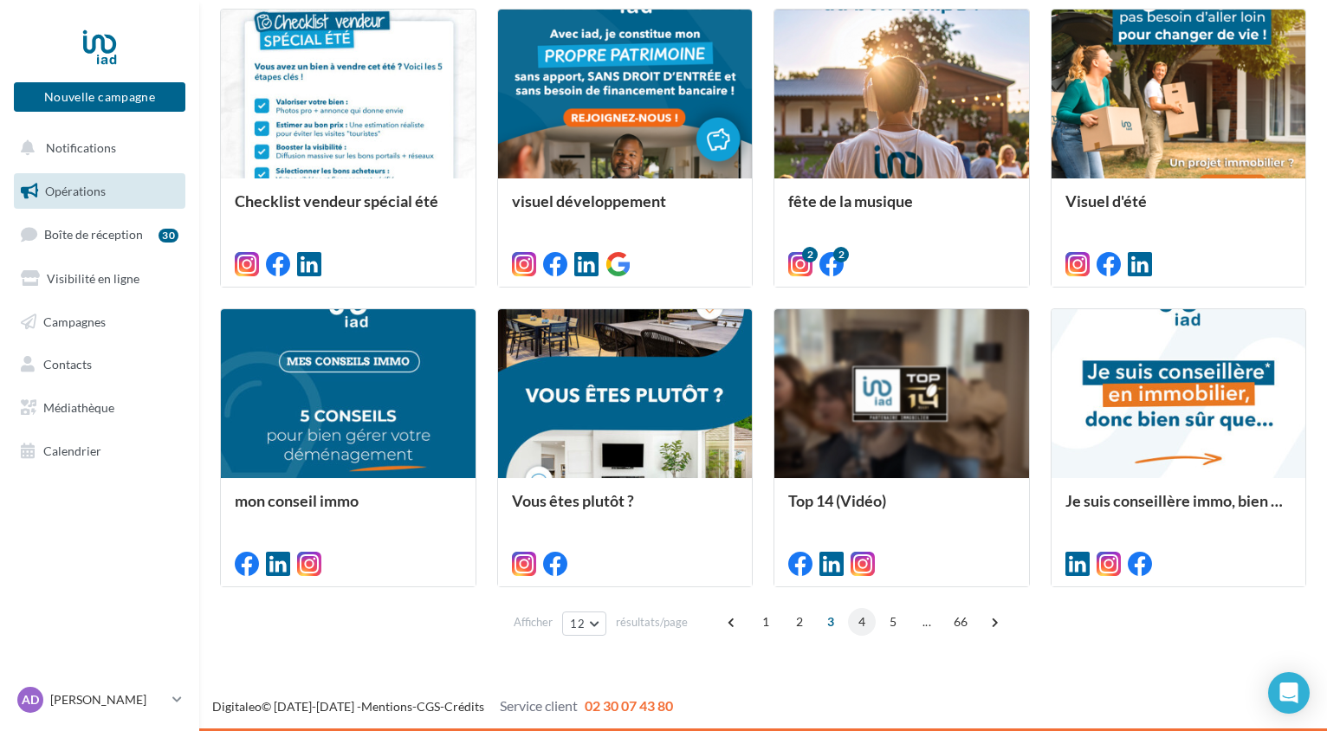
click at [855, 620] on span "4" at bounding box center [862, 622] width 28 height 28
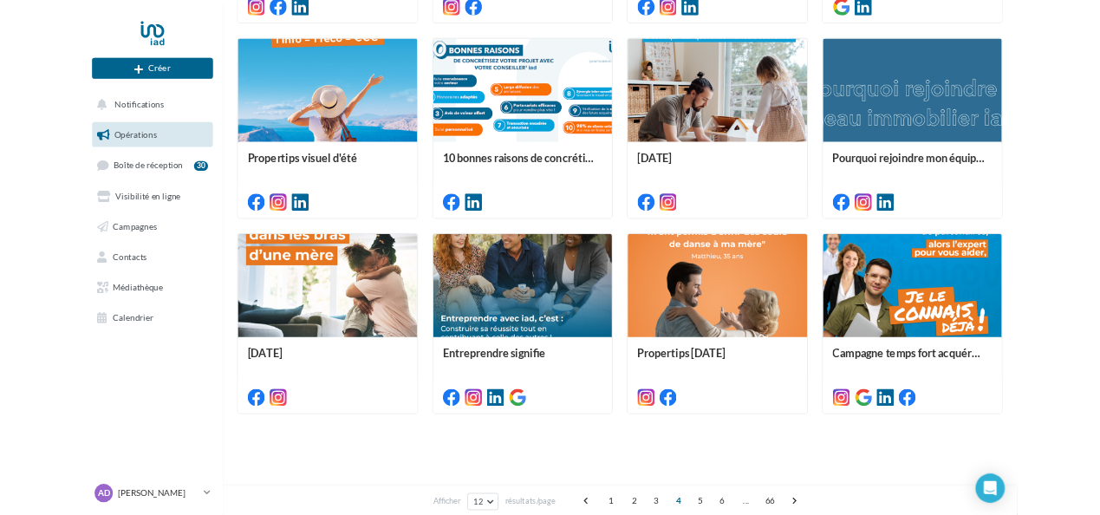
scroll to position [749, 0]
